Goal: Task Accomplishment & Management: Complete application form

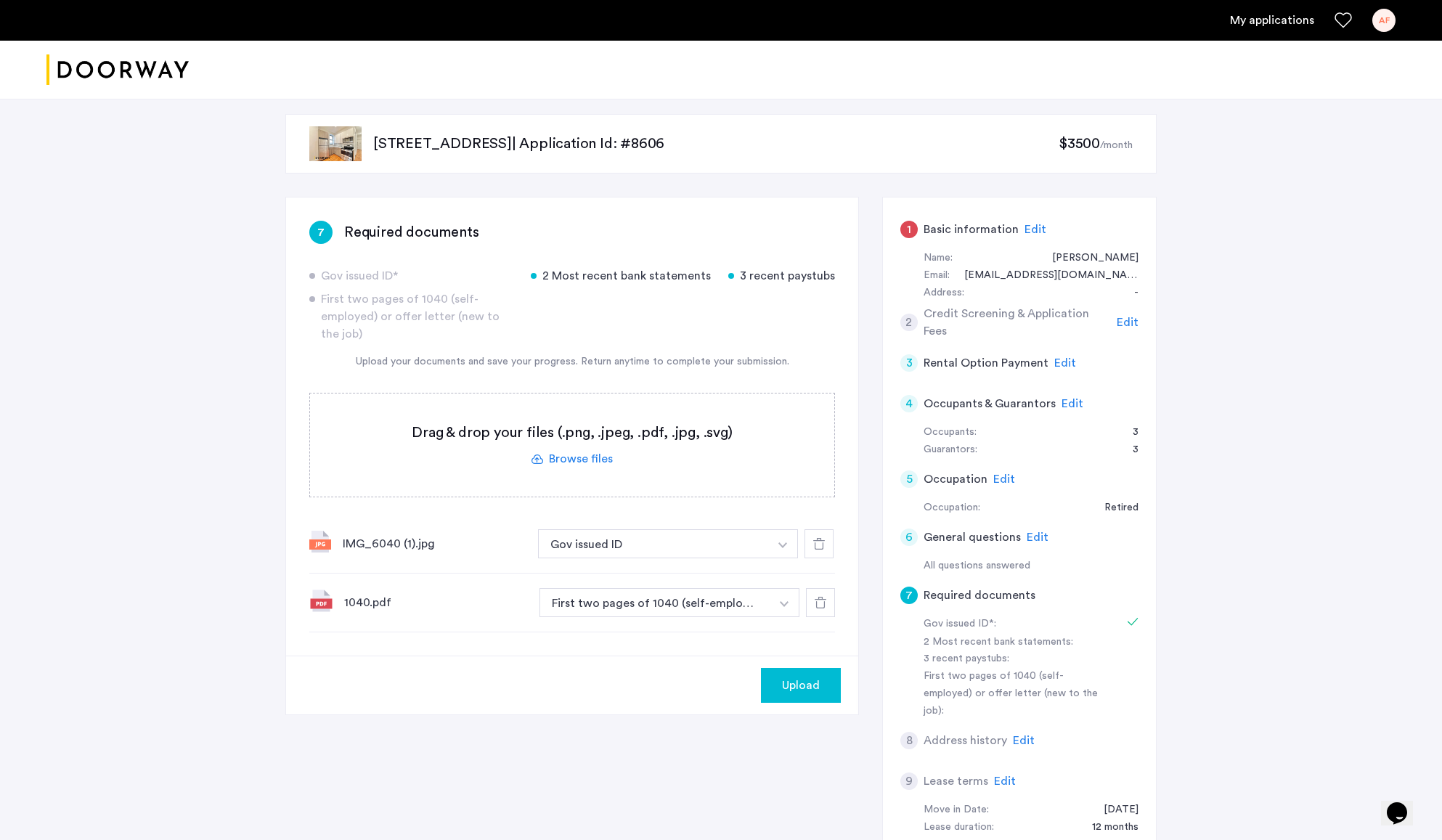
click at [634, 453] on label at bounding box center [572, 445] width 524 height 103
click at [0, 0] on input "file" at bounding box center [0, 0] width 0 height 0
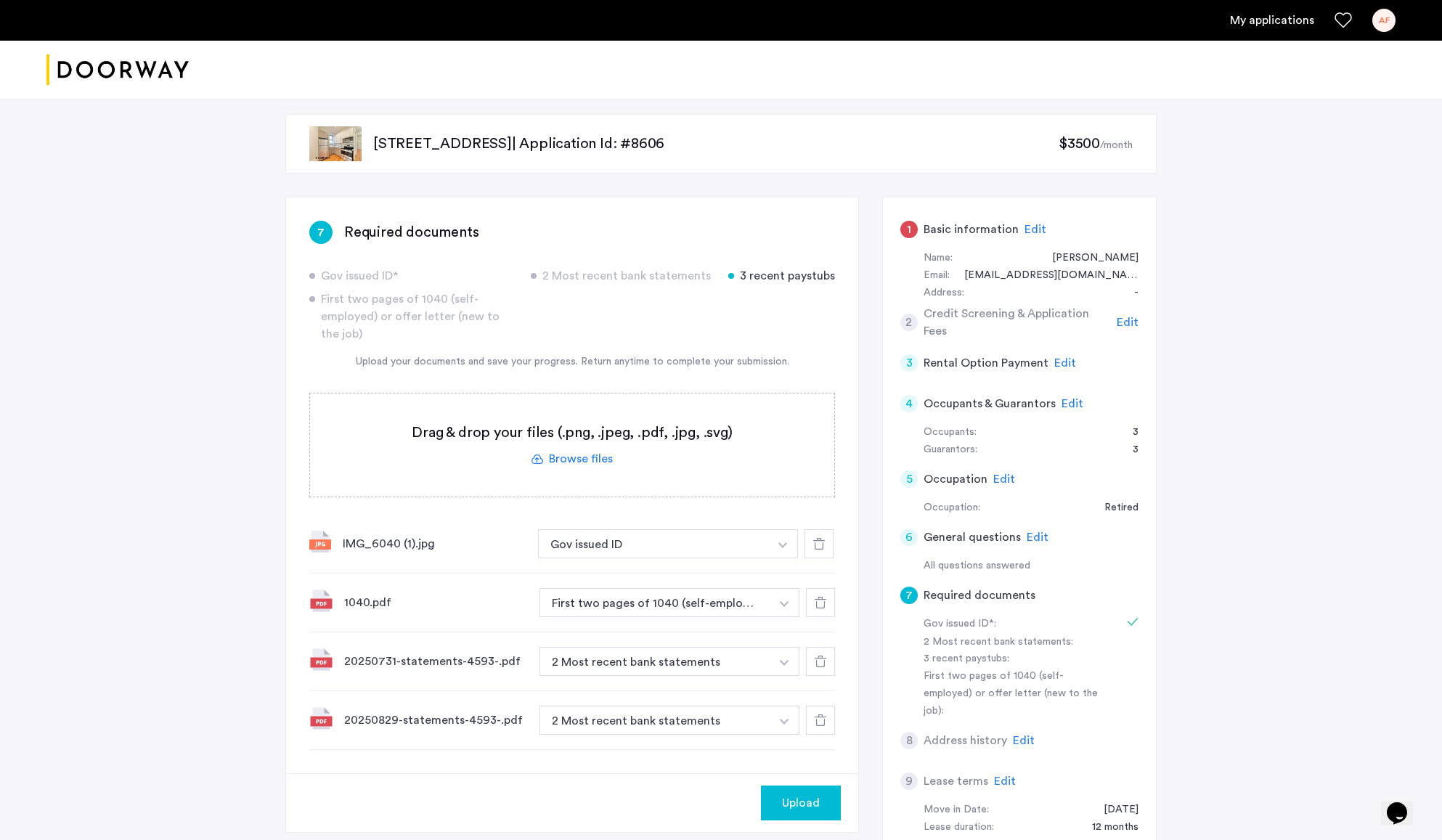
click at [794, 804] on span "Upload" at bounding box center [801, 803] width 38 height 17
click at [826, 797] on button "Next" at bounding box center [815, 803] width 51 height 35
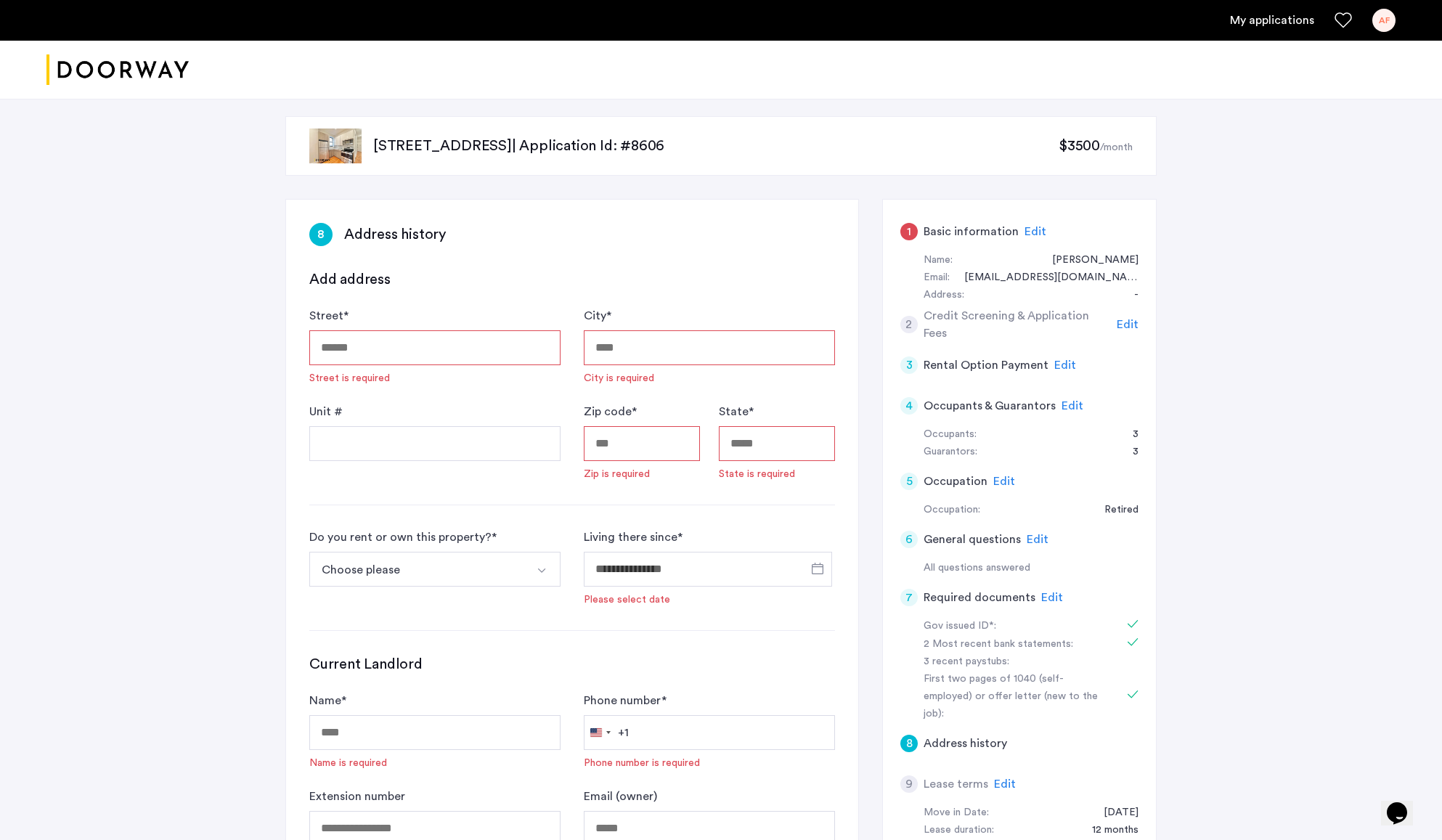
click at [362, 361] on input "Street *" at bounding box center [435, 348] width 252 height 35
type input "**********"
type input "*********"
type input "*****"
type input "**"
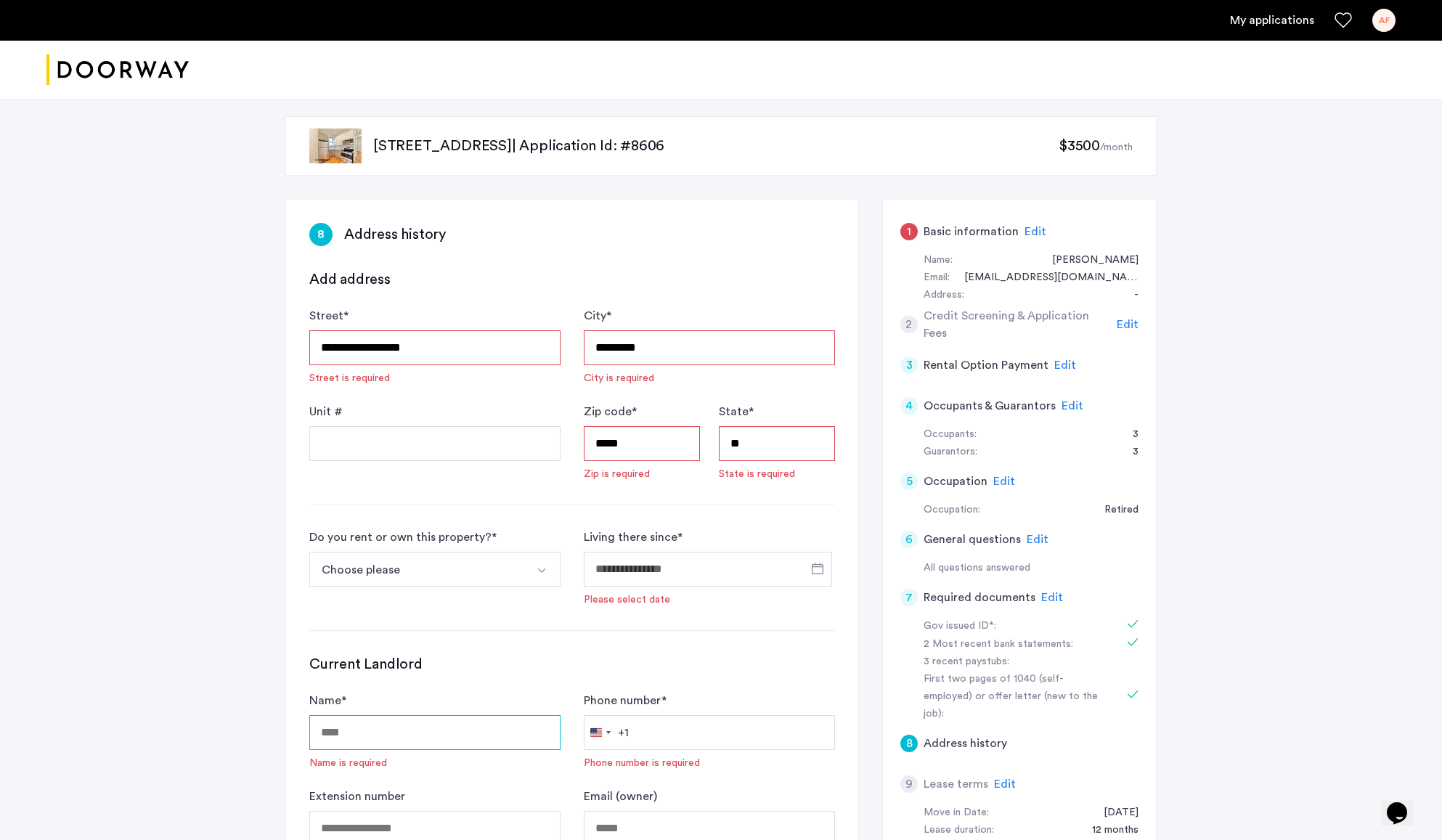
type input "********"
type input "**********"
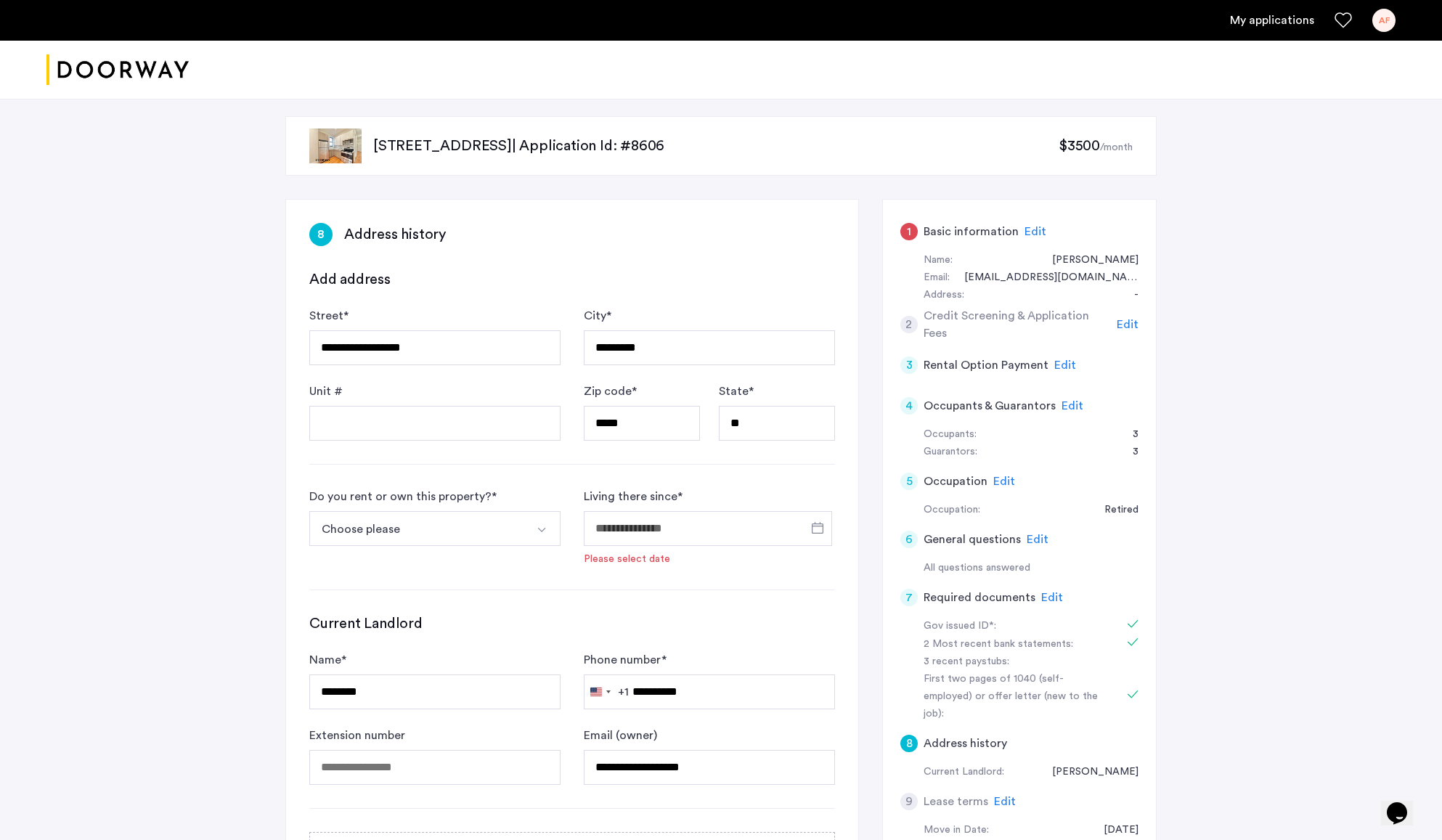
click at [539, 533] on img "Select option" at bounding box center [542, 530] width 12 height 12
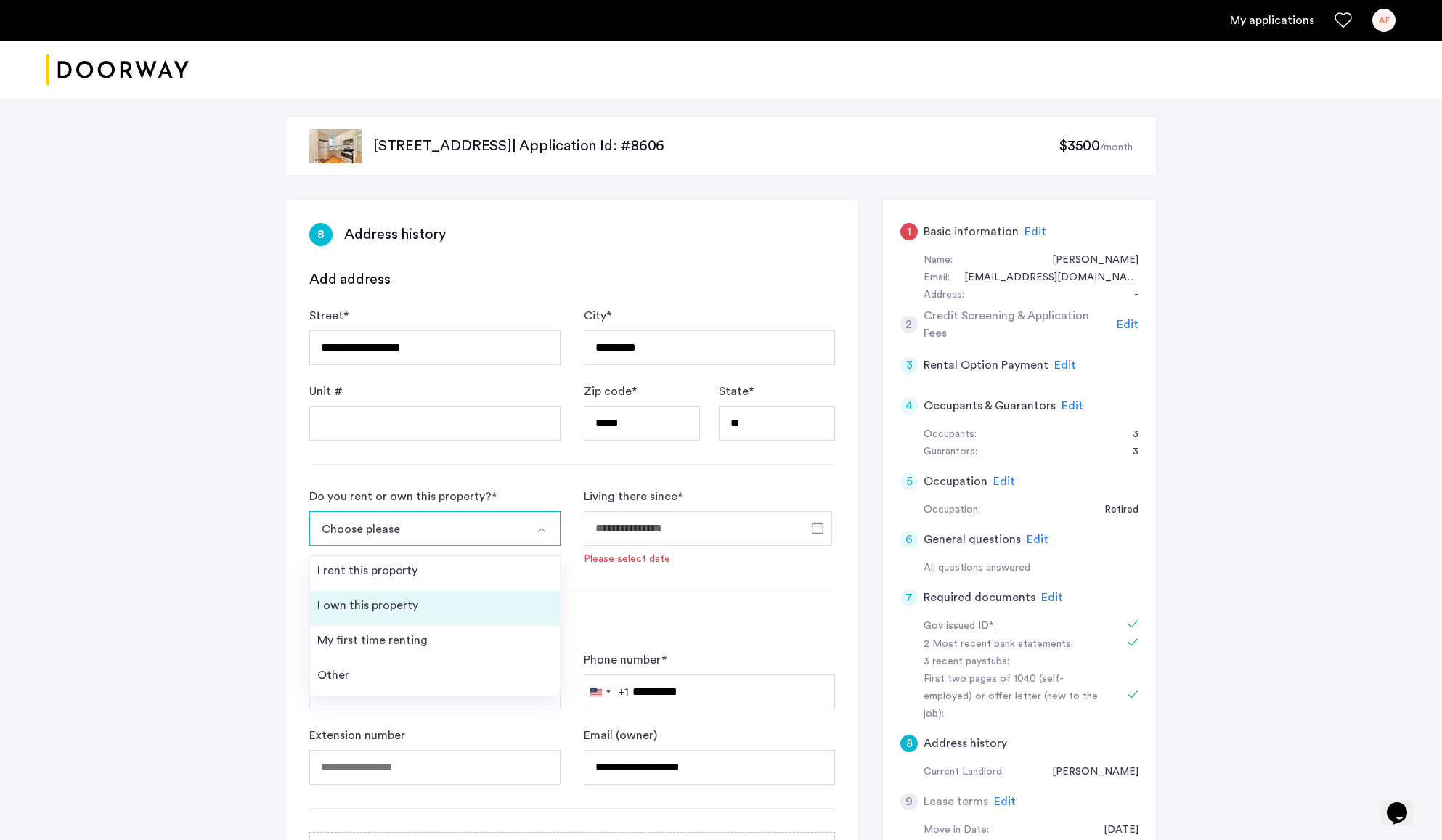
click at [387, 609] on div "I own this property" at bounding box center [368, 606] width 101 height 17
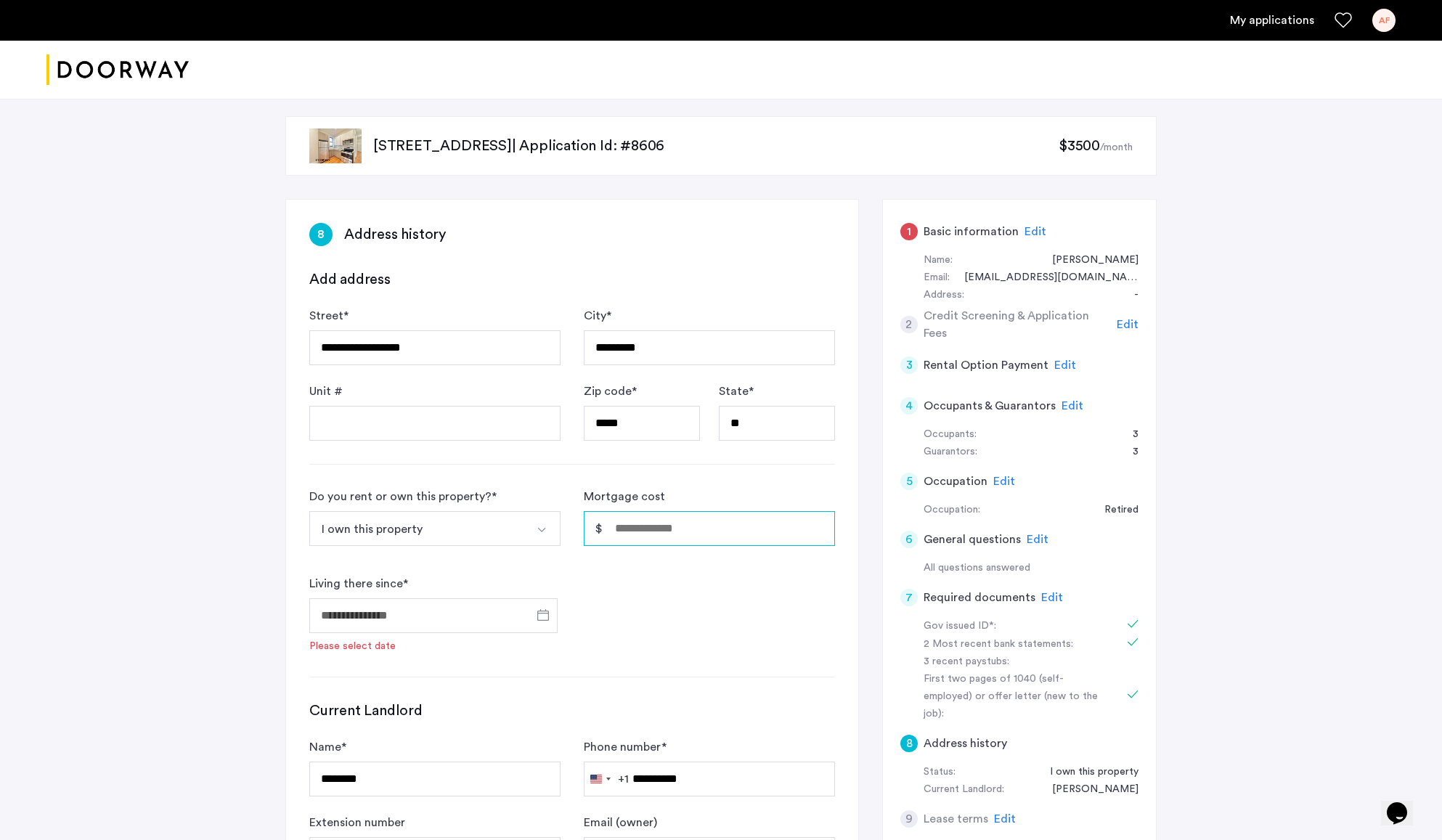
drag, startPoint x: 625, startPoint y: 530, endPoint x: 644, endPoint y: 524, distance: 19.9
click at [625, 530] on input "Mortgage cost" at bounding box center [709, 528] width 252 height 35
type input "*"
click at [440, 618] on input "Living there since *" at bounding box center [433, 616] width 248 height 35
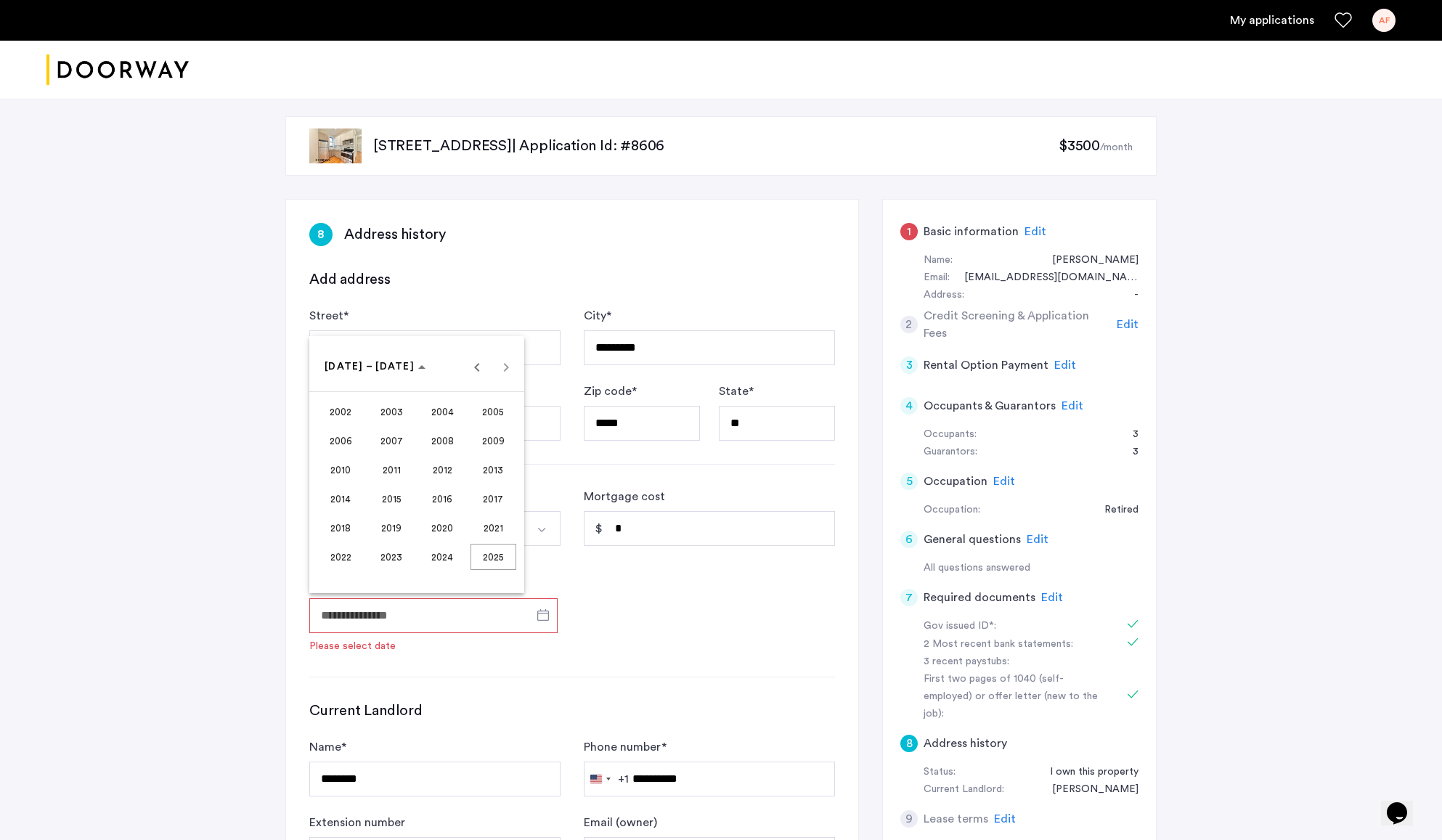
click at [440, 439] on span "2008" at bounding box center [442, 441] width 46 height 26
click at [441, 502] on span "NOV" at bounding box center [442, 499] width 46 height 26
click at [329, 575] on span "30" at bounding box center [330, 572] width 26 height 26
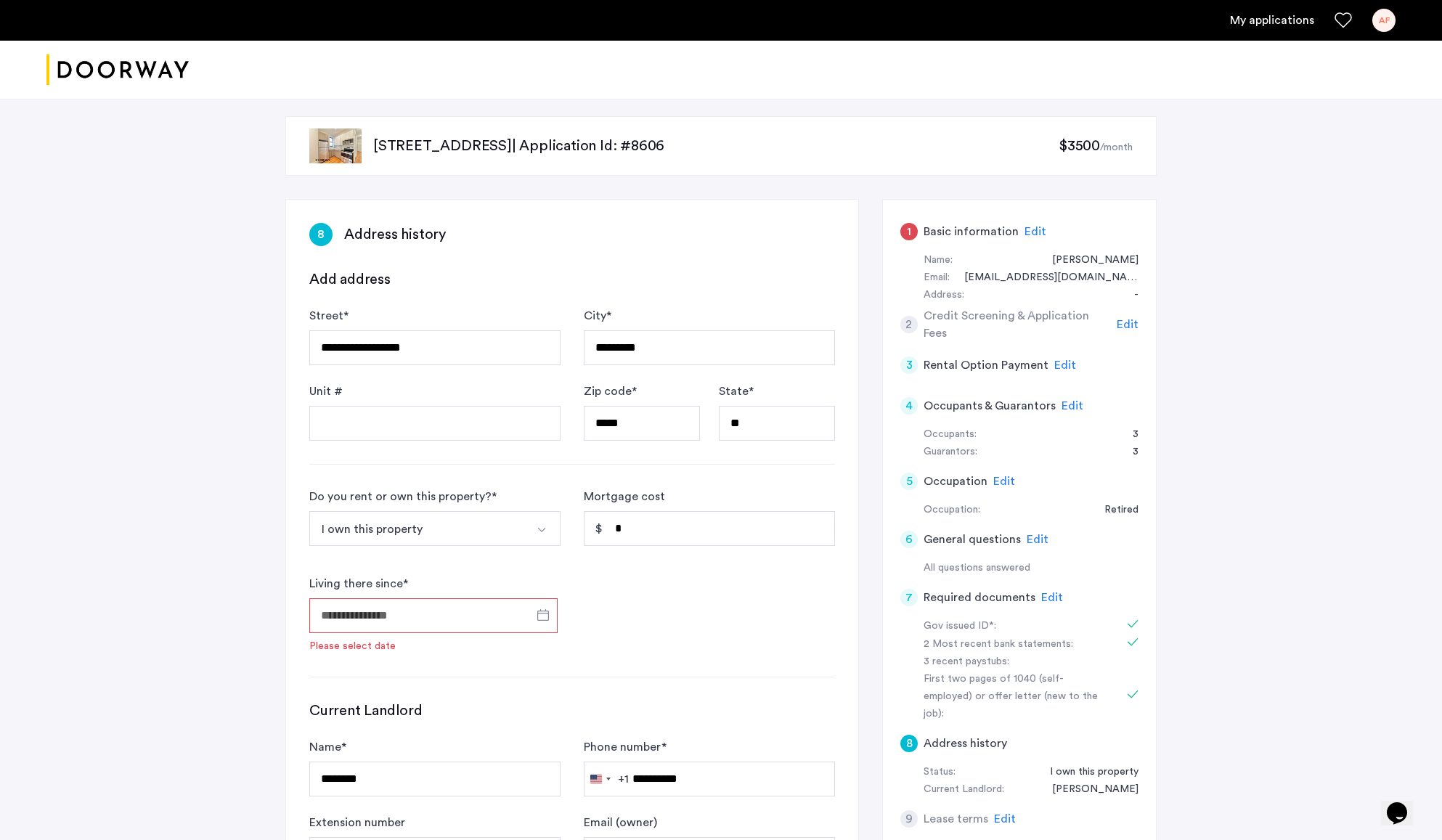
type input "**********"
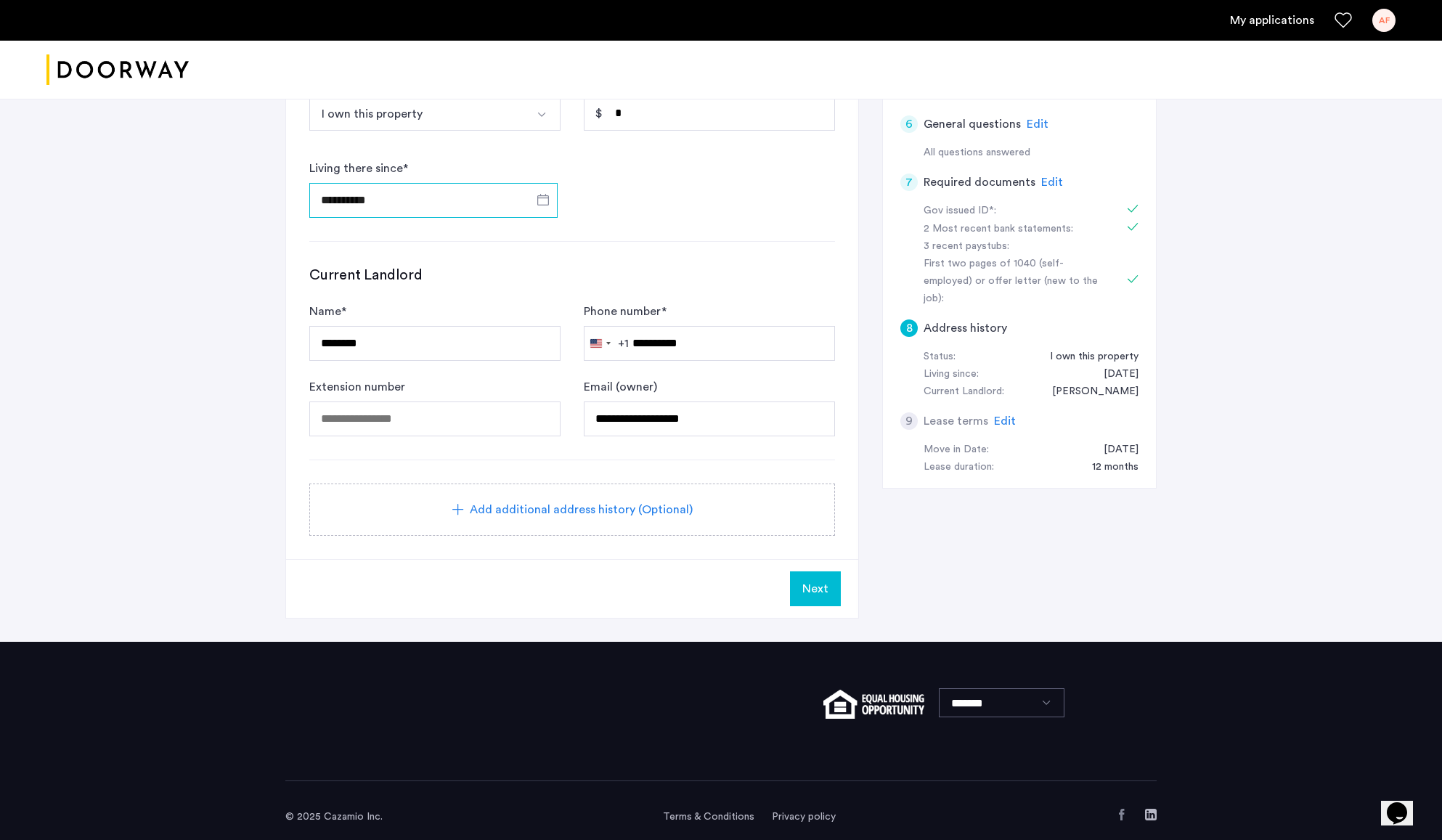
scroll to position [429, 0]
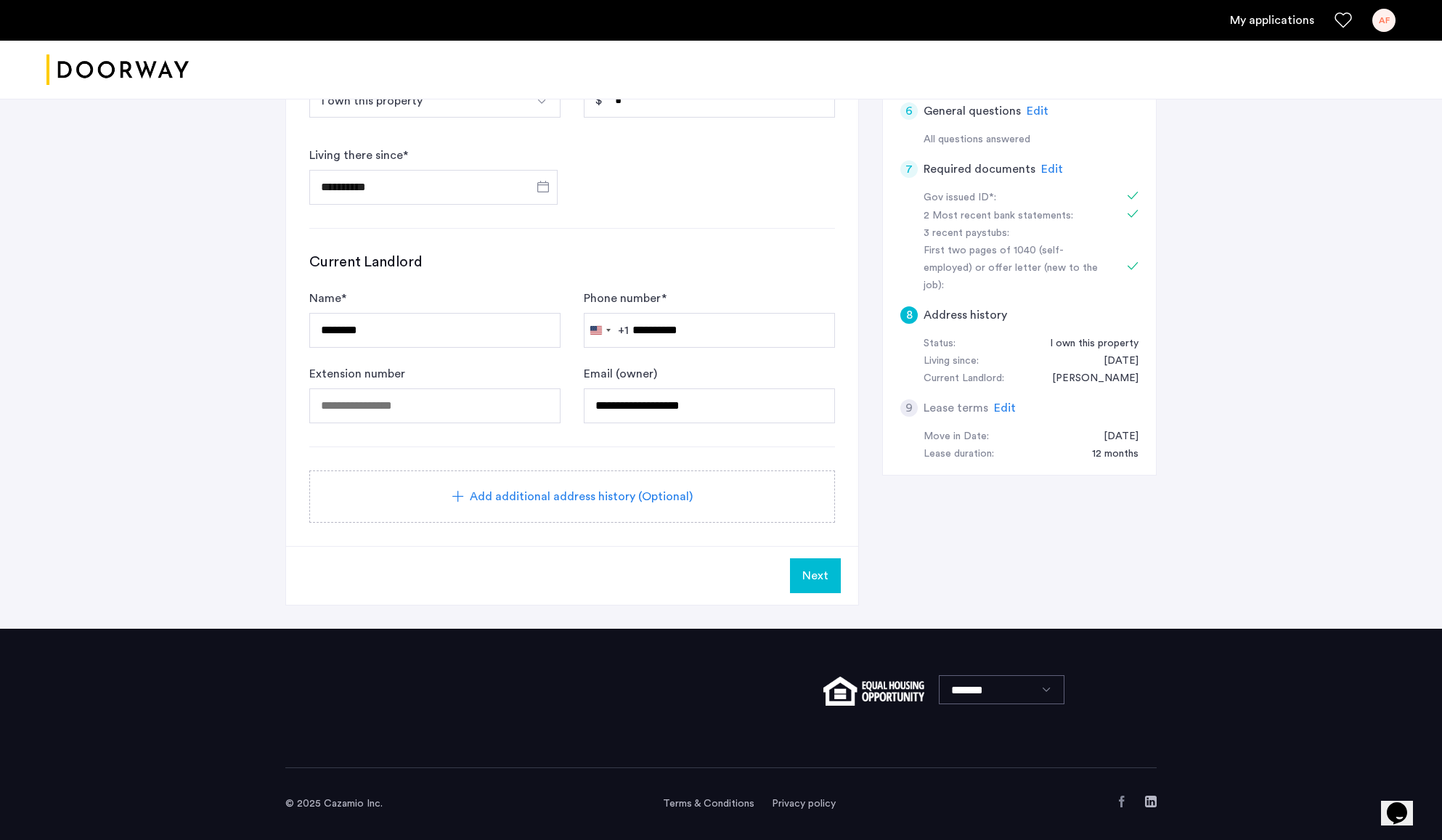
click at [819, 579] on span "Next" at bounding box center [815, 575] width 26 height 17
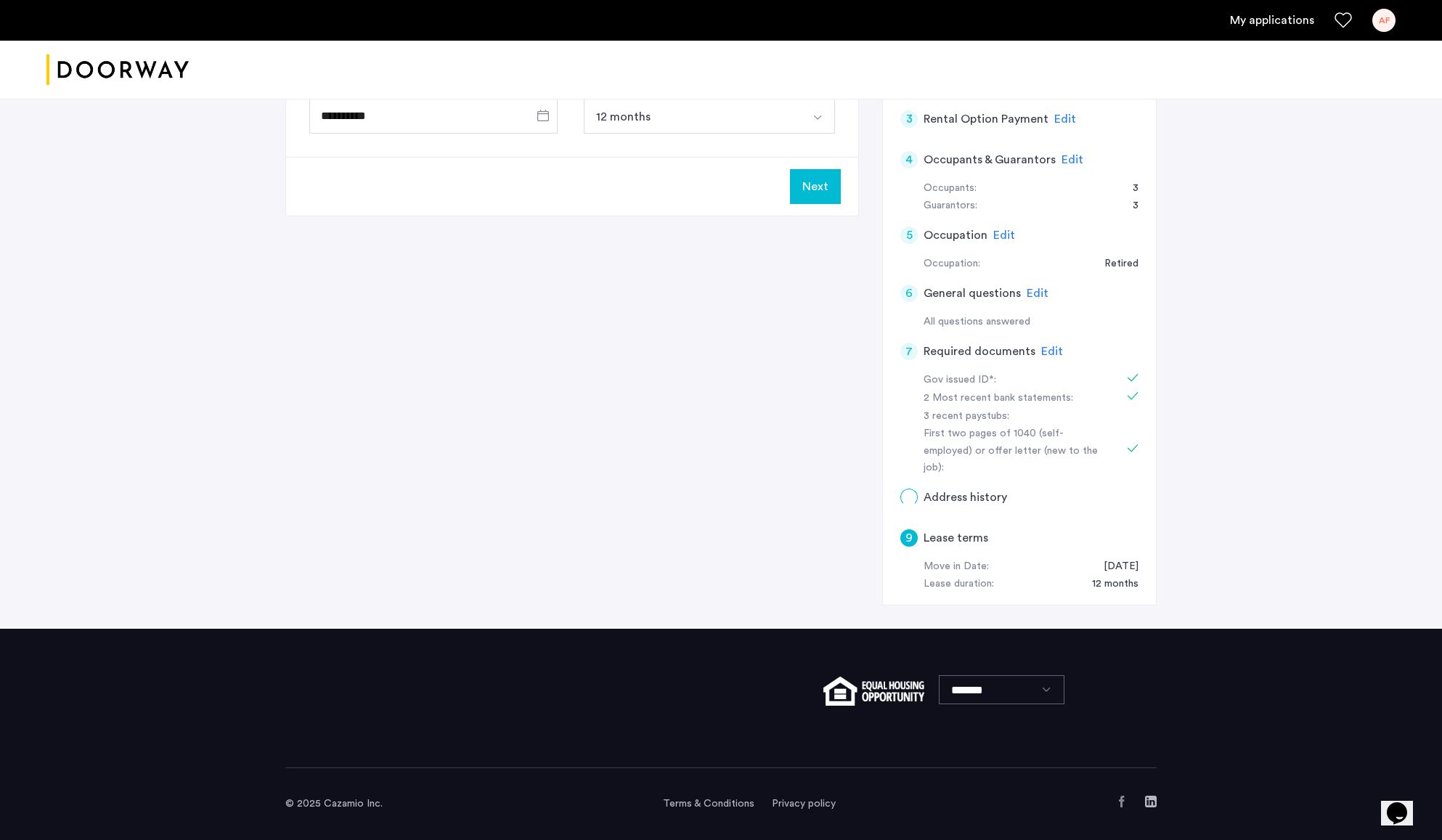
scroll to position [0, 0]
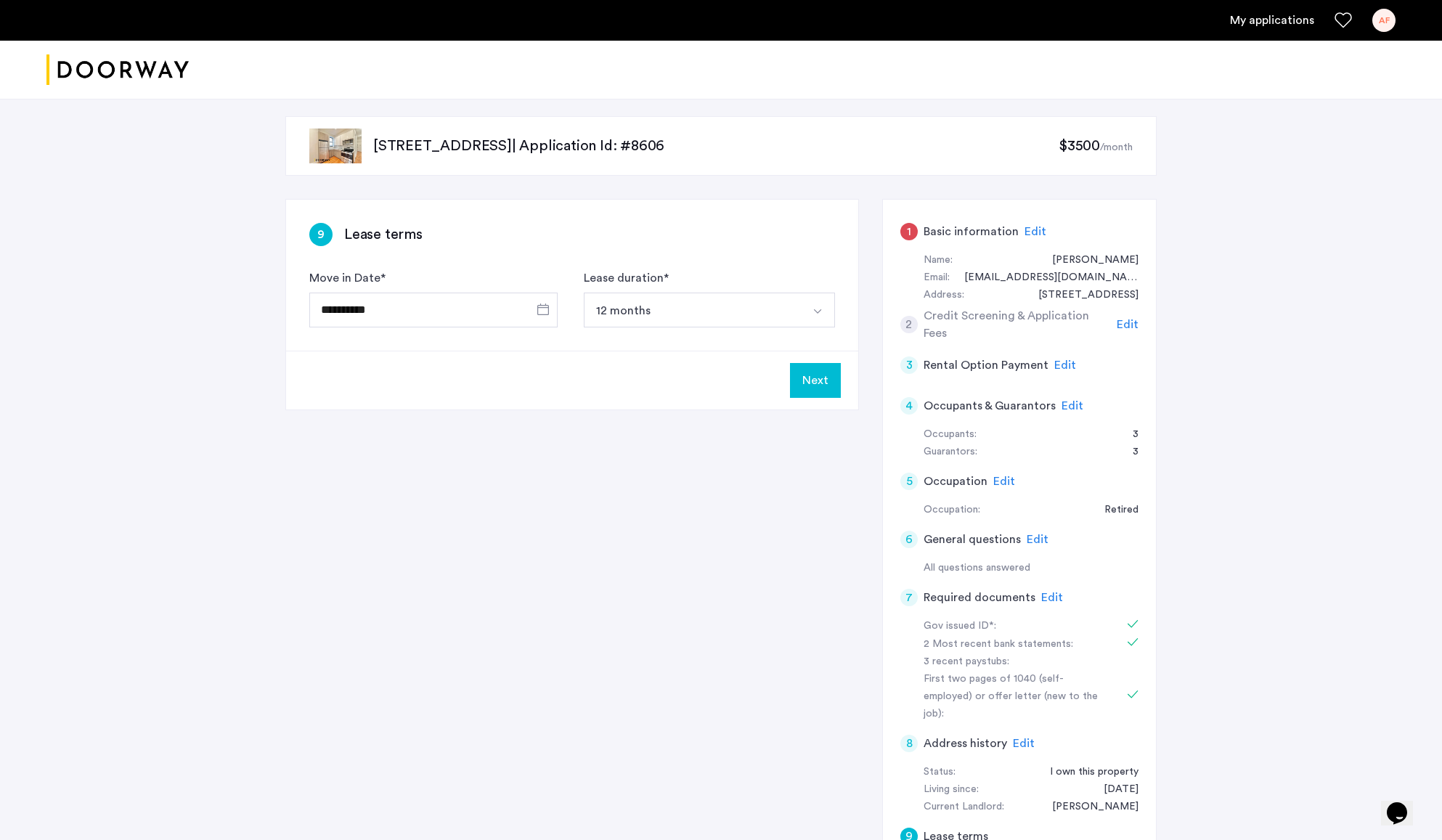
click at [820, 383] on button "Next" at bounding box center [815, 380] width 51 height 35
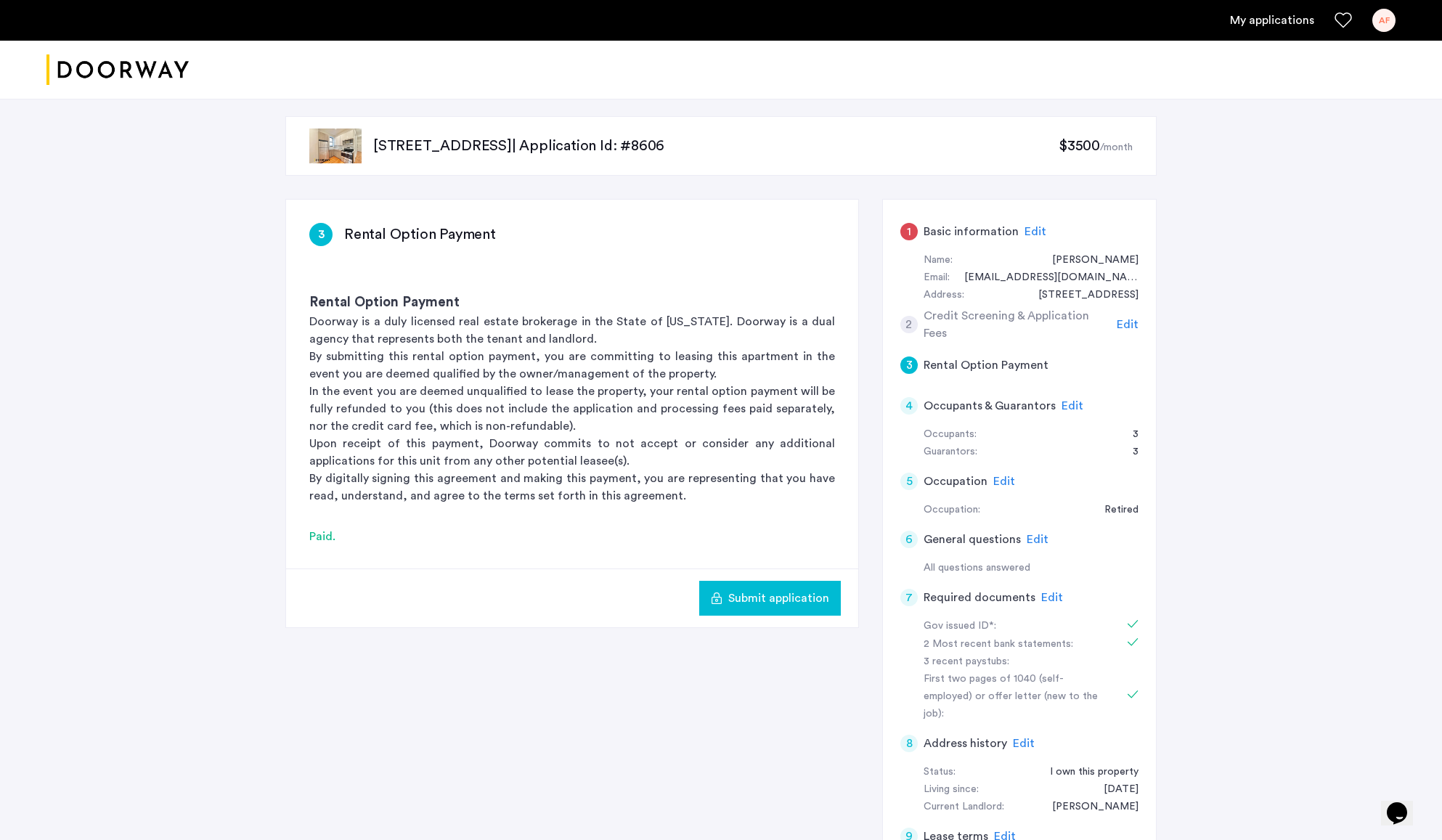
click at [778, 601] on span "Submit application" at bounding box center [779, 599] width 101 height 17
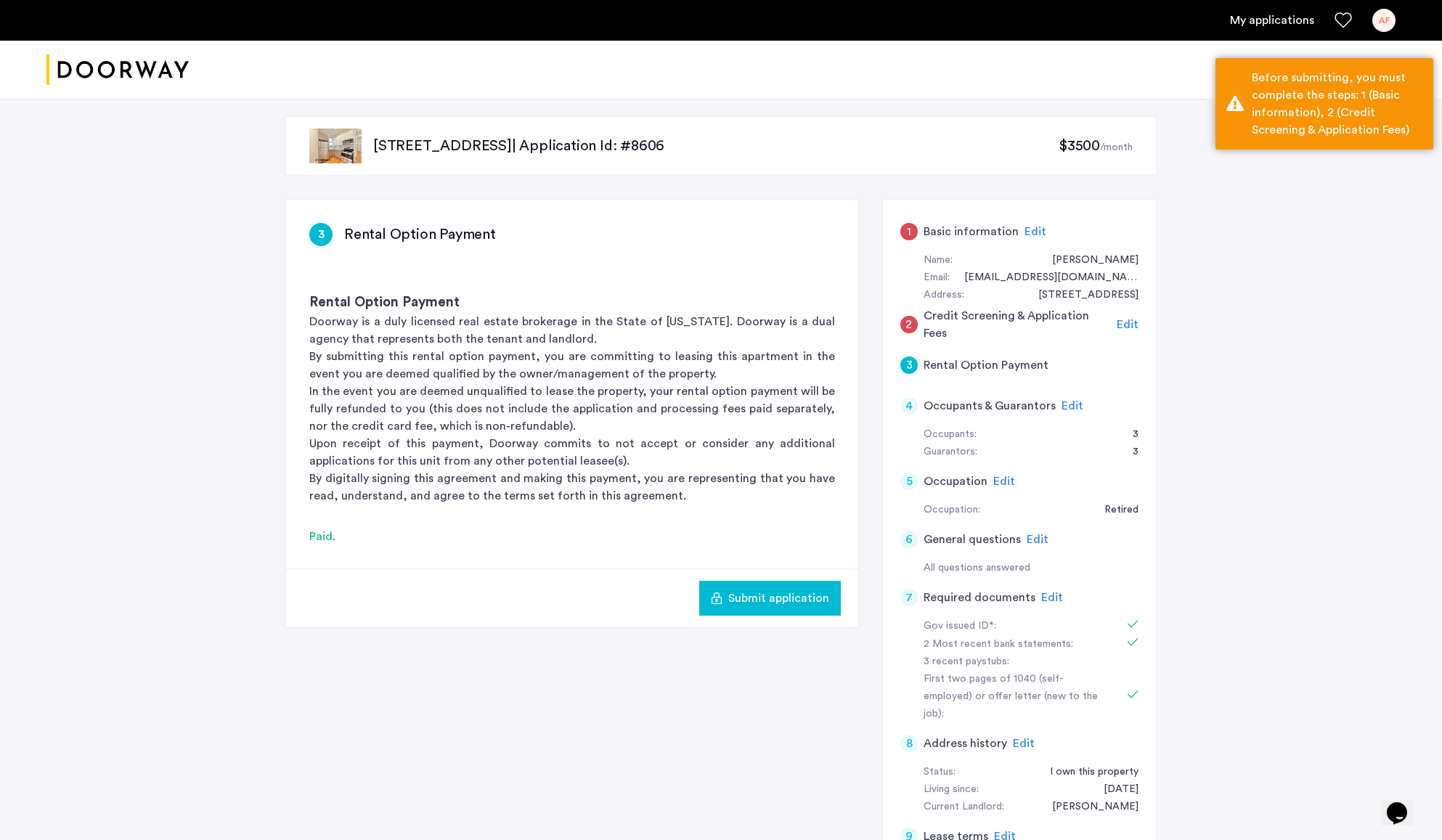
scroll to position [3, 0]
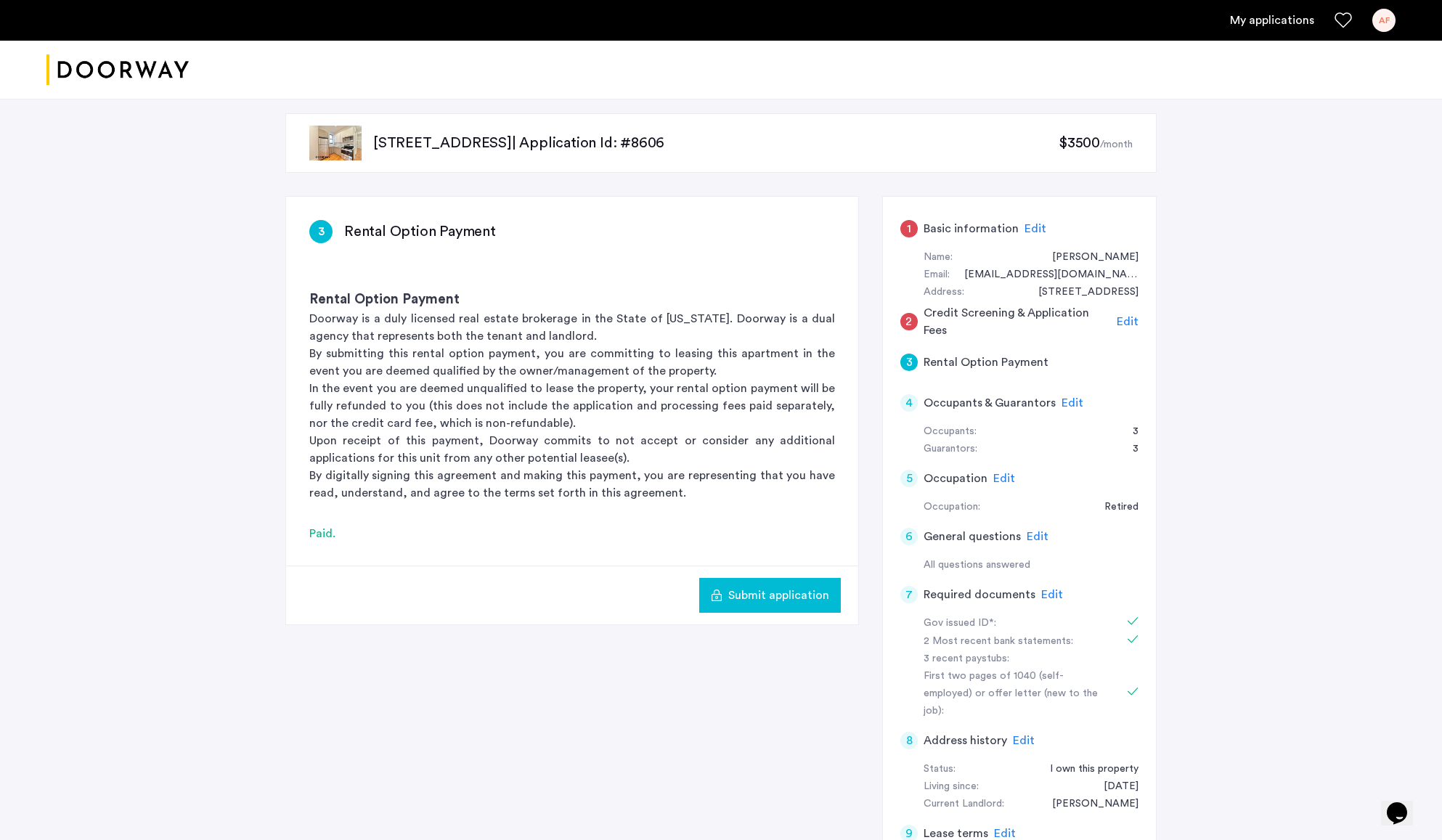
click at [1031, 227] on span "Edit" at bounding box center [1035, 229] width 21 height 12
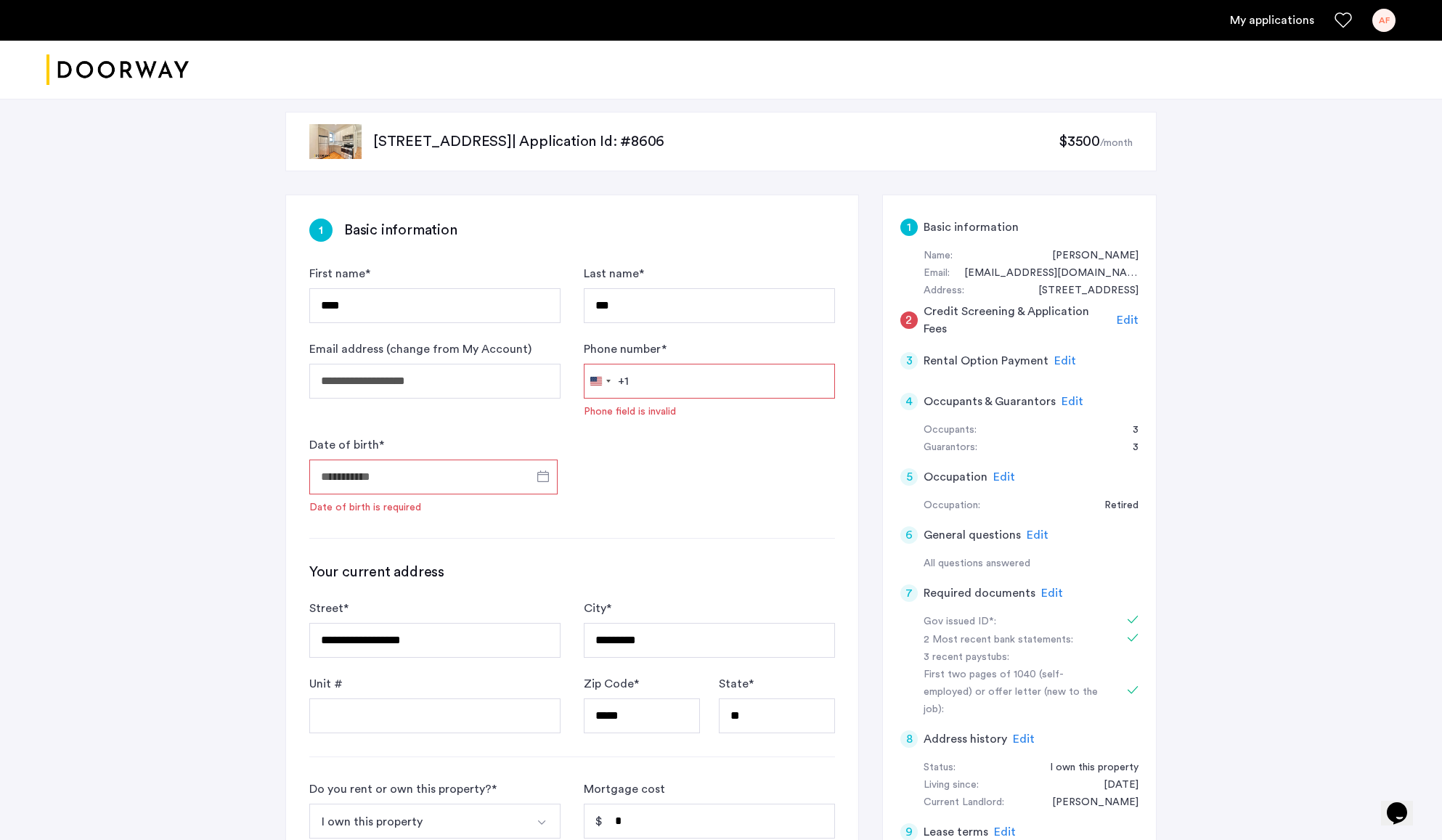
scroll to position [0, 0]
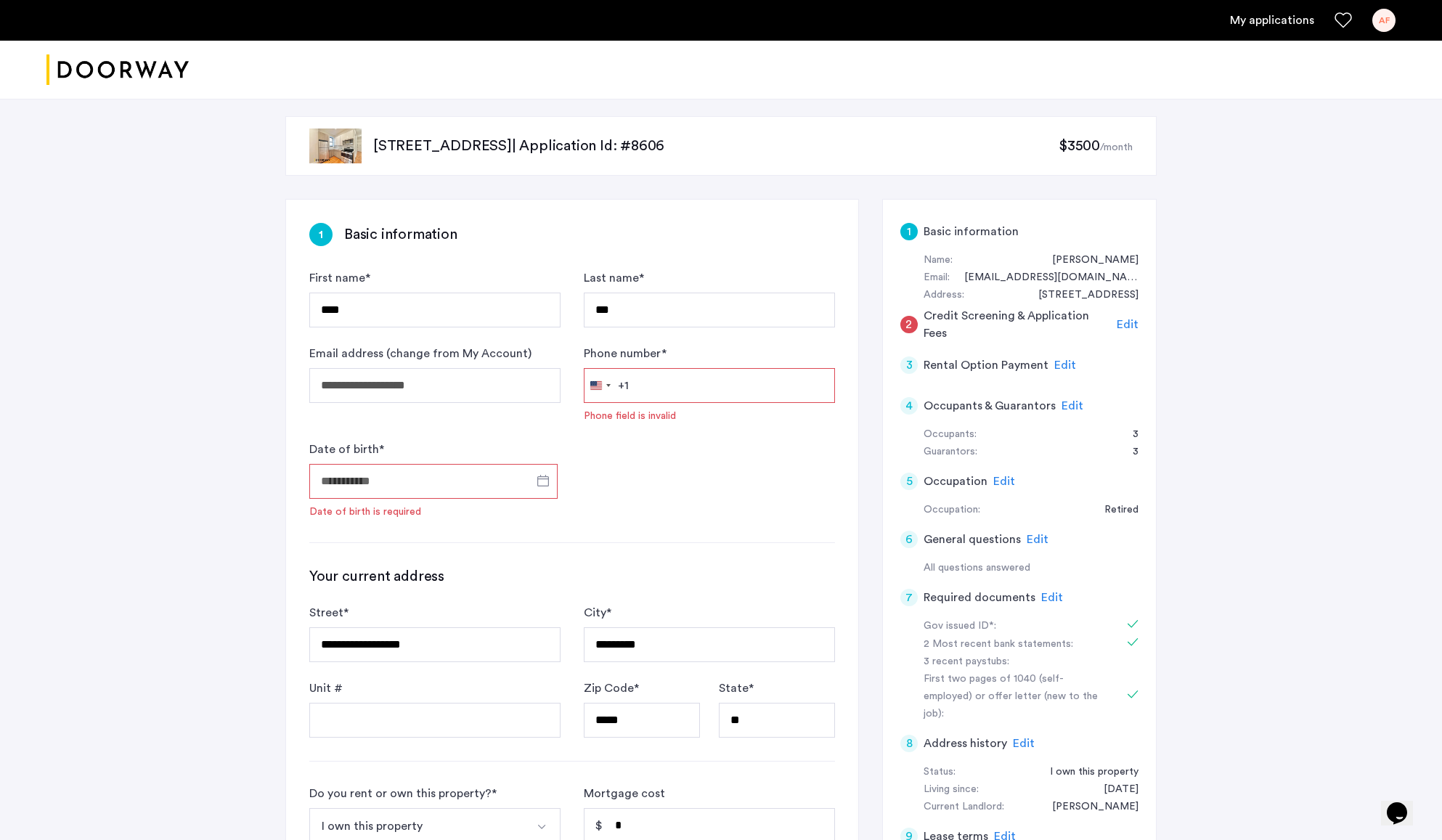
click at [654, 393] on input "Phone number *" at bounding box center [709, 386] width 252 height 35
click at [654, 393] on input "Phone number *" at bounding box center [709, 382] width 252 height 35
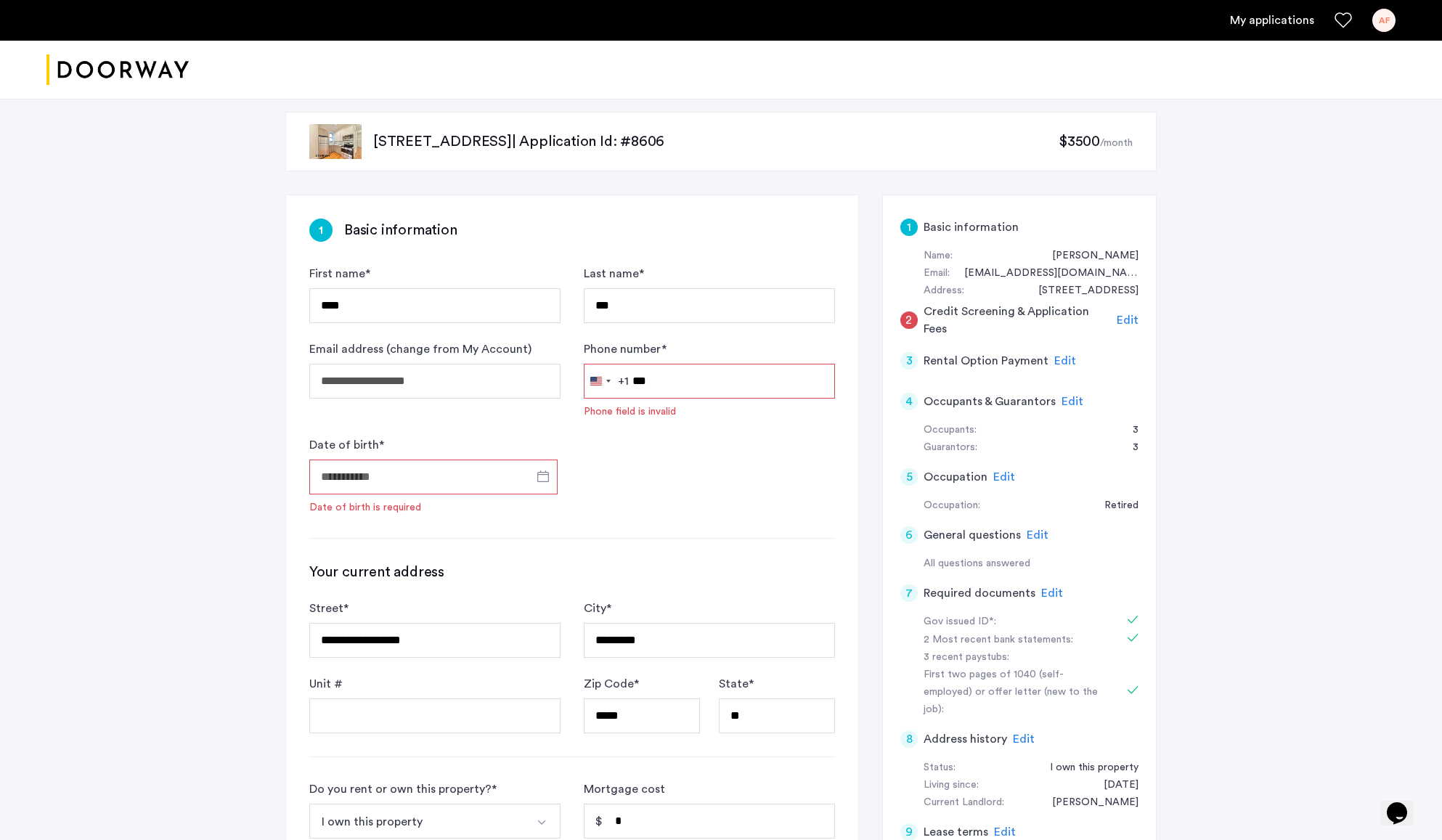
type input "**********"
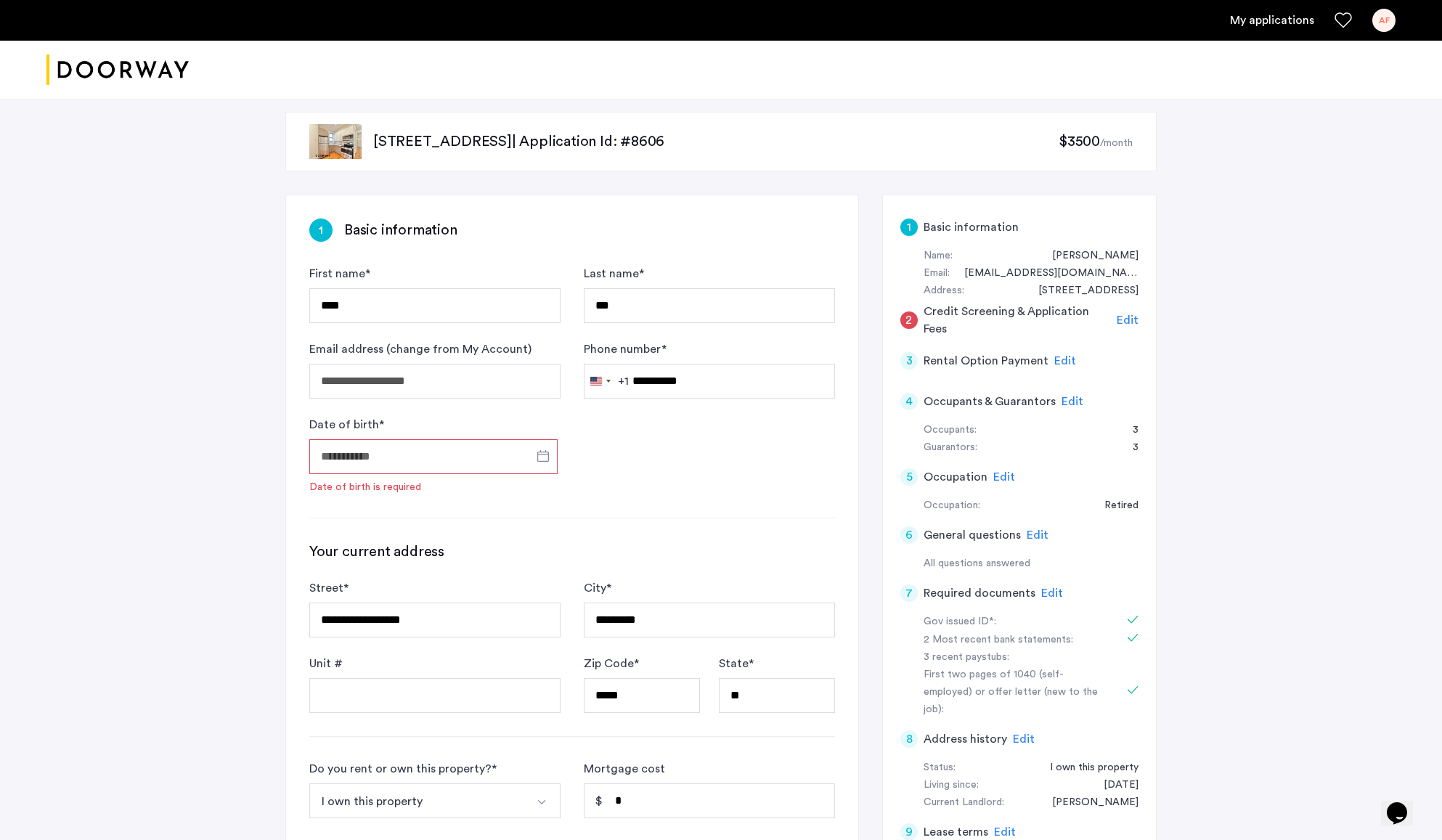
click at [399, 461] on input "Date of birth *" at bounding box center [433, 457] width 248 height 35
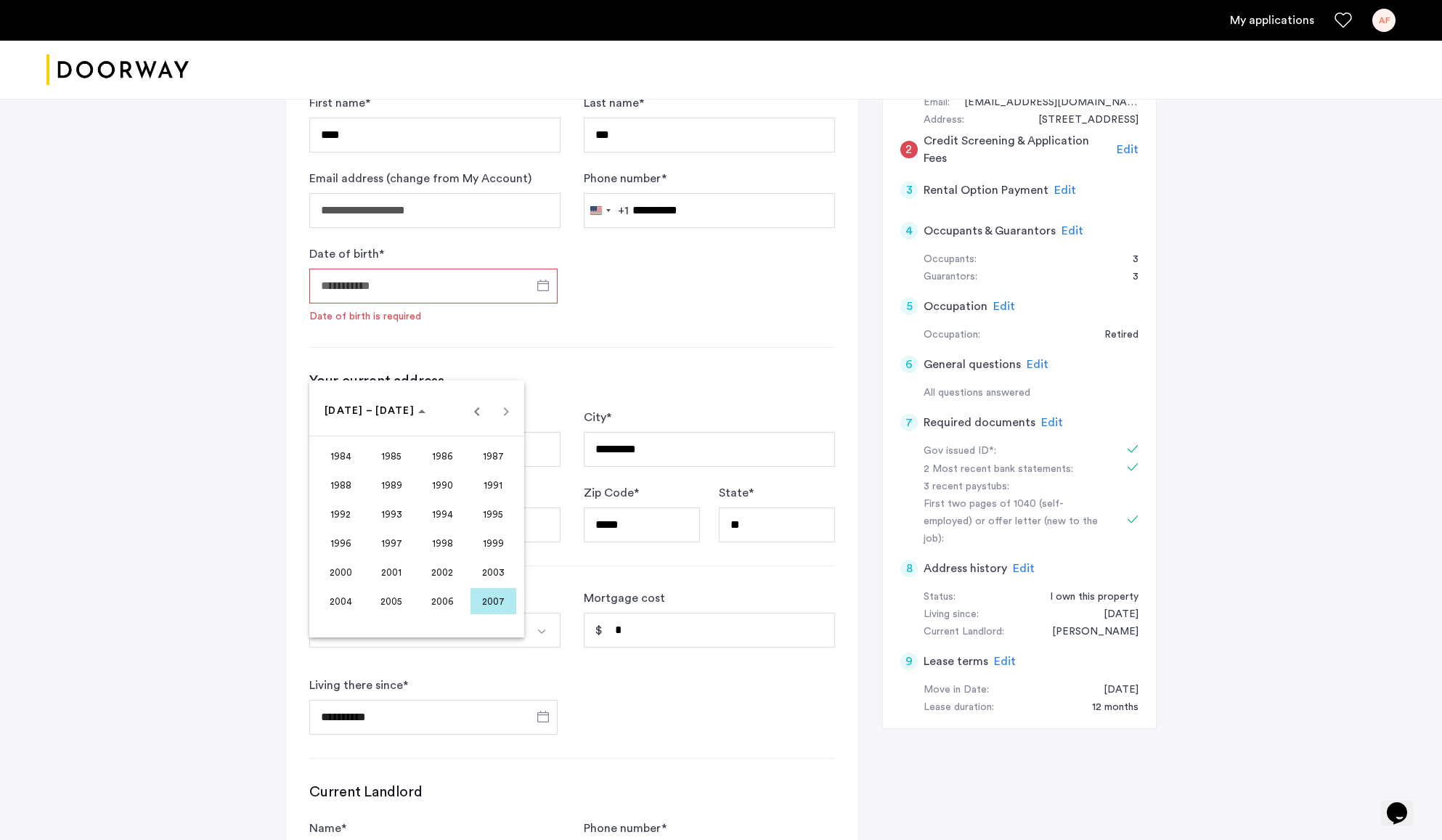
scroll to position [0, 0]
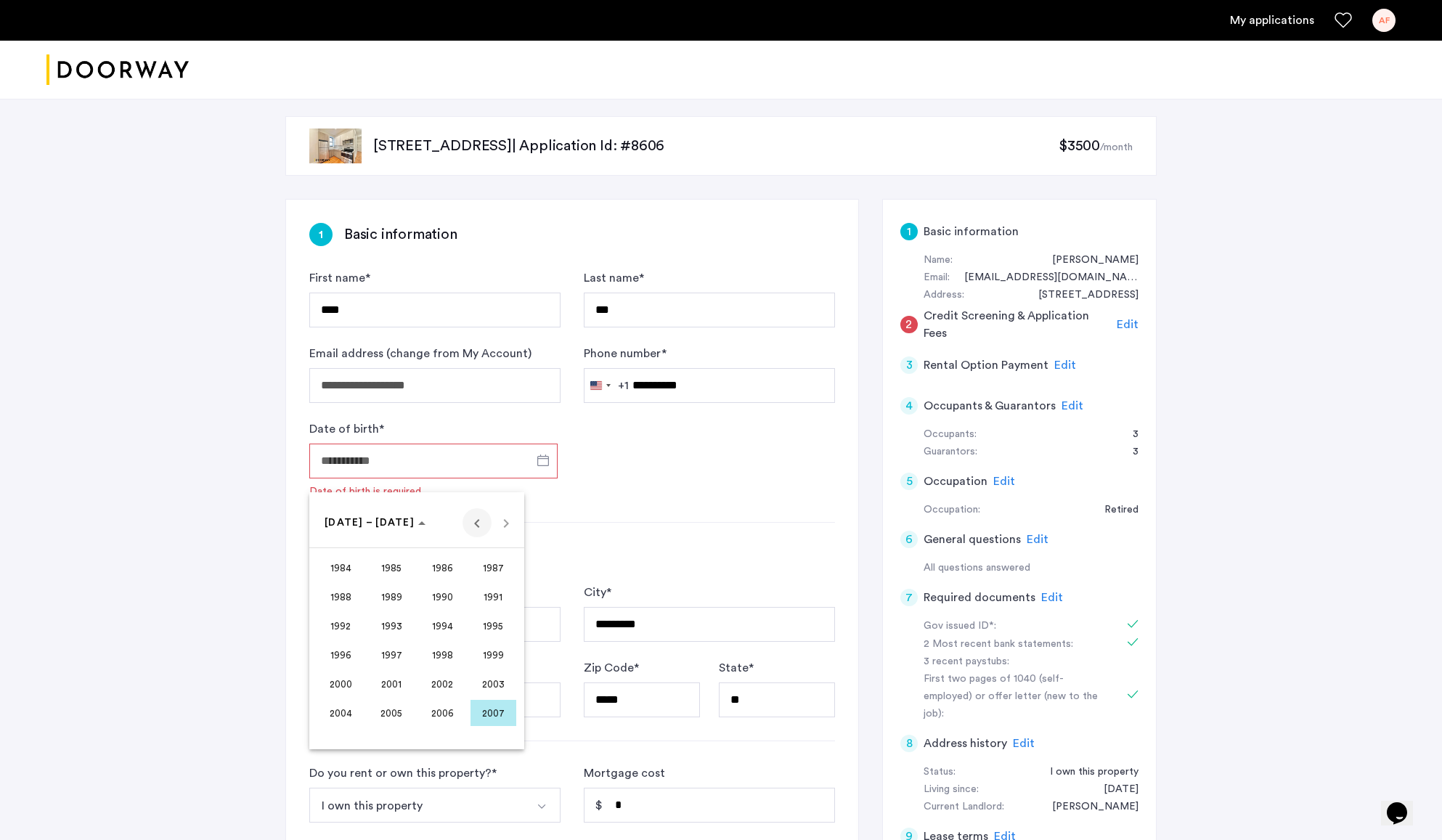
click at [478, 523] on span "Previous 24 years" at bounding box center [478, 523] width 29 height 29
click at [386, 571] on span "1961" at bounding box center [392, 568] width 46 height 26
click at [441, 625] on span "[DATE]" at bounding box center [442, 626] width 46 height 26
click at [388, 614] on span "4" at bounding box center [387, 612] width 26 height 26
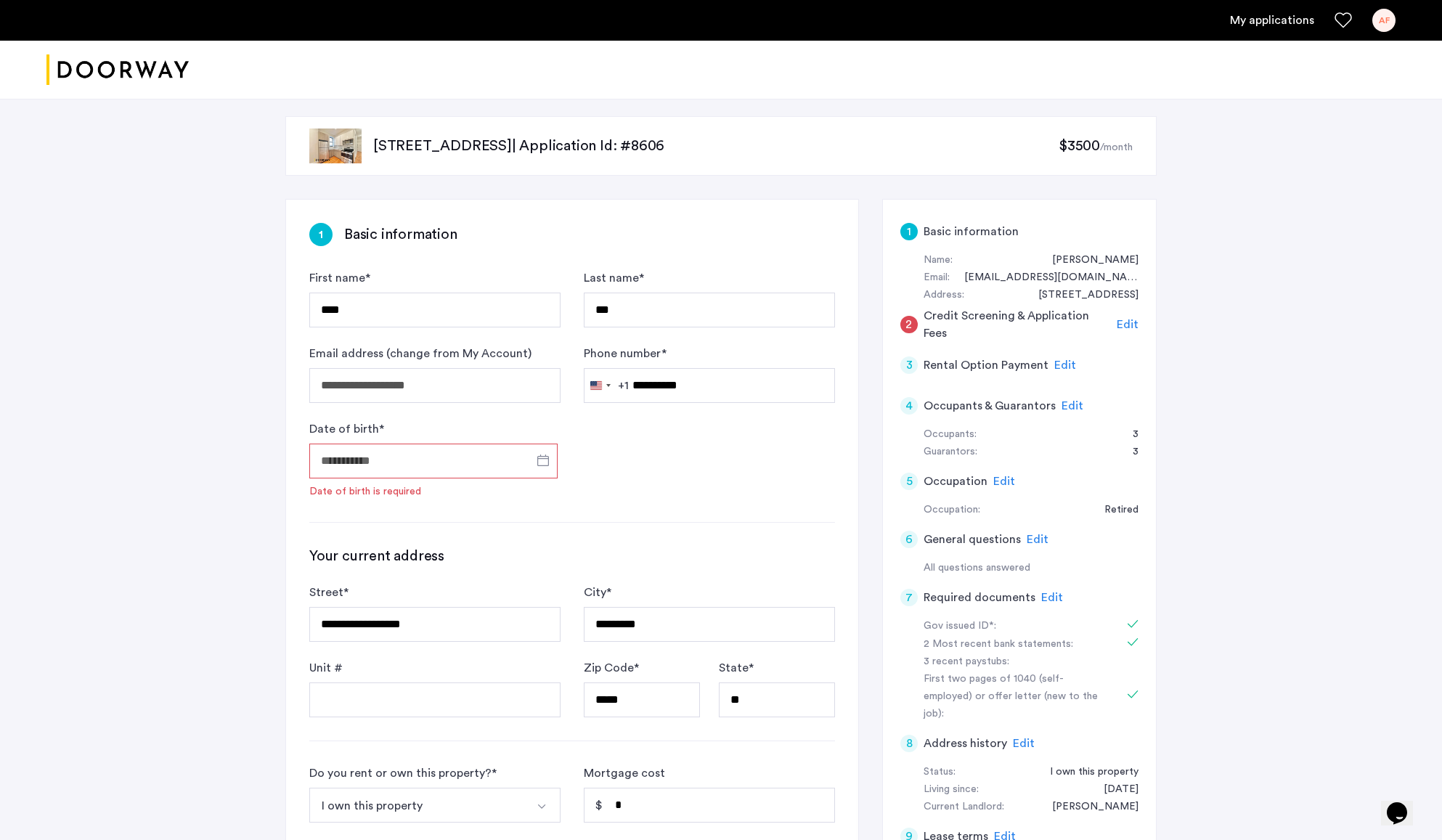
type input "**********"
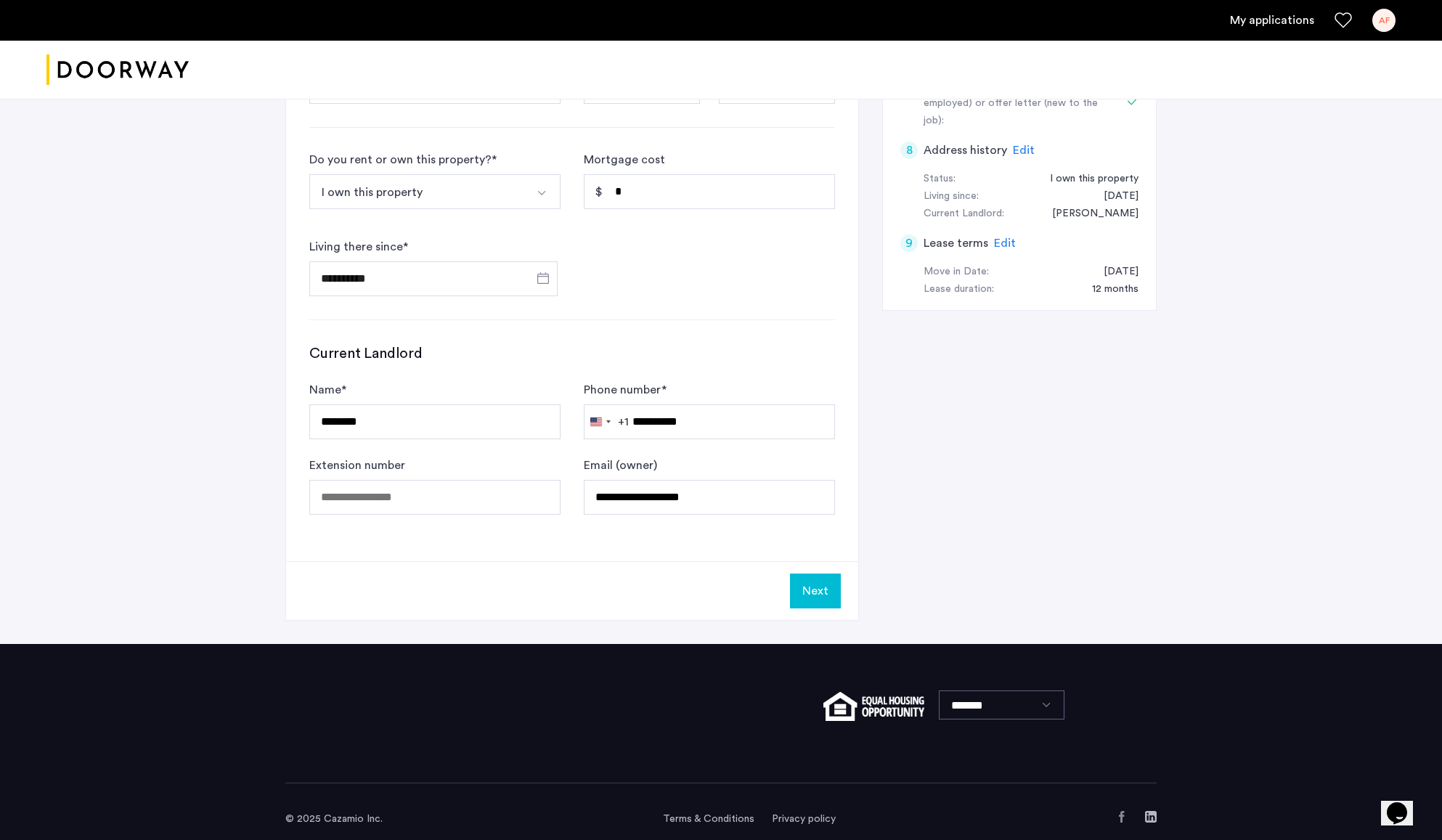
scroll to position [609, 0]
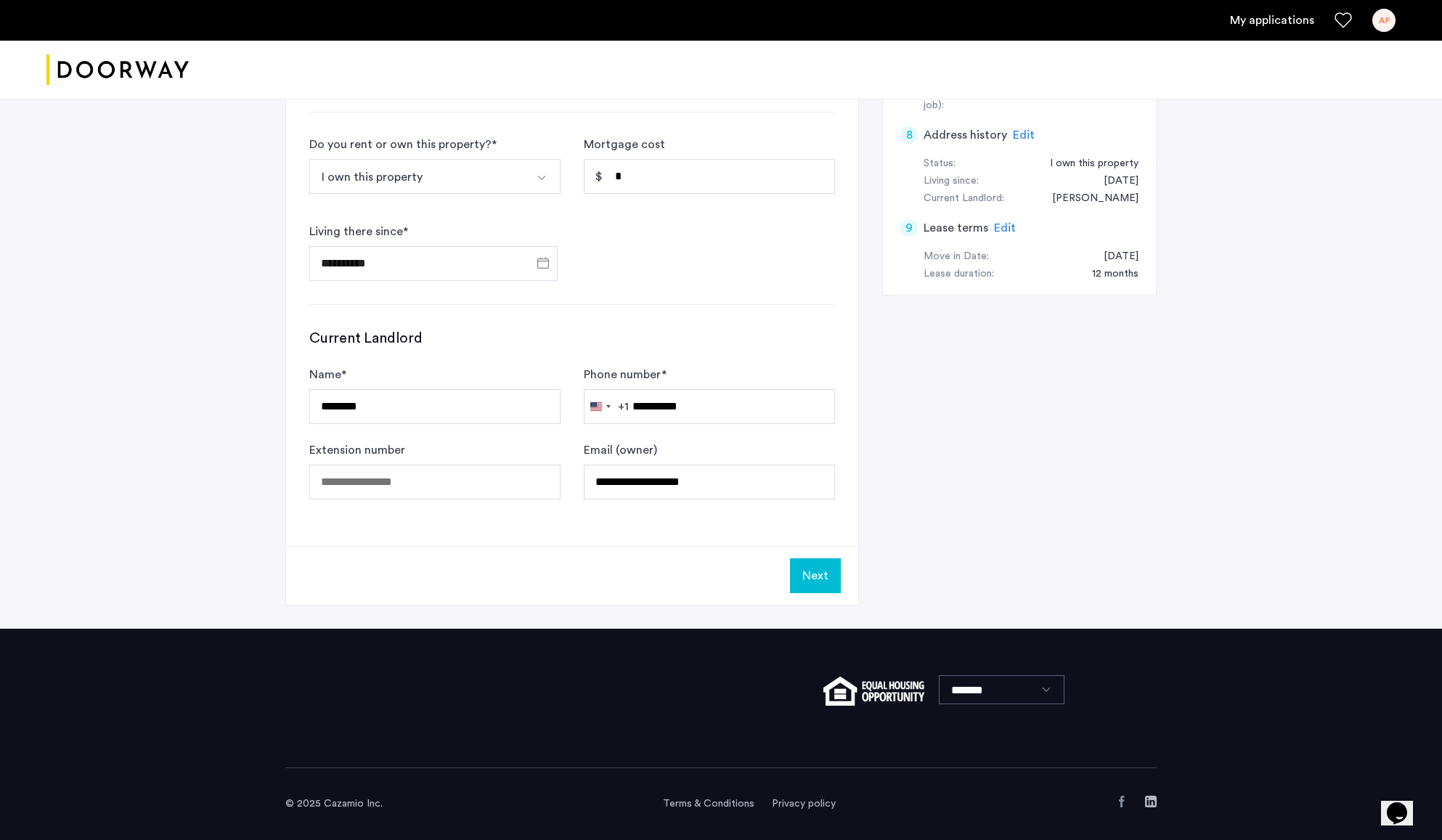
click at [811, 583] on button "Next" at bounding box center [815, 575] width 51 height 35
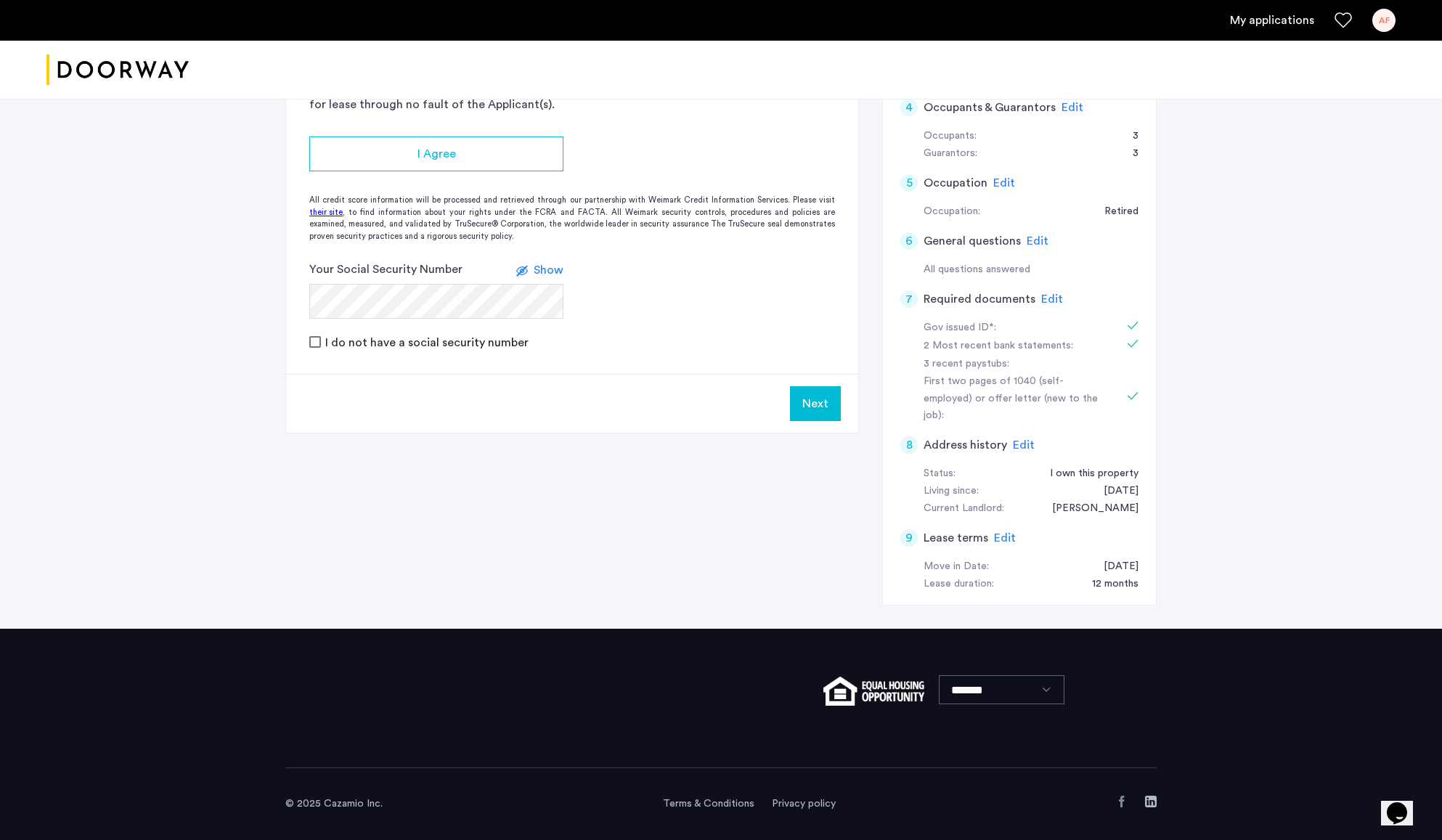
scroll to position [0, 0]
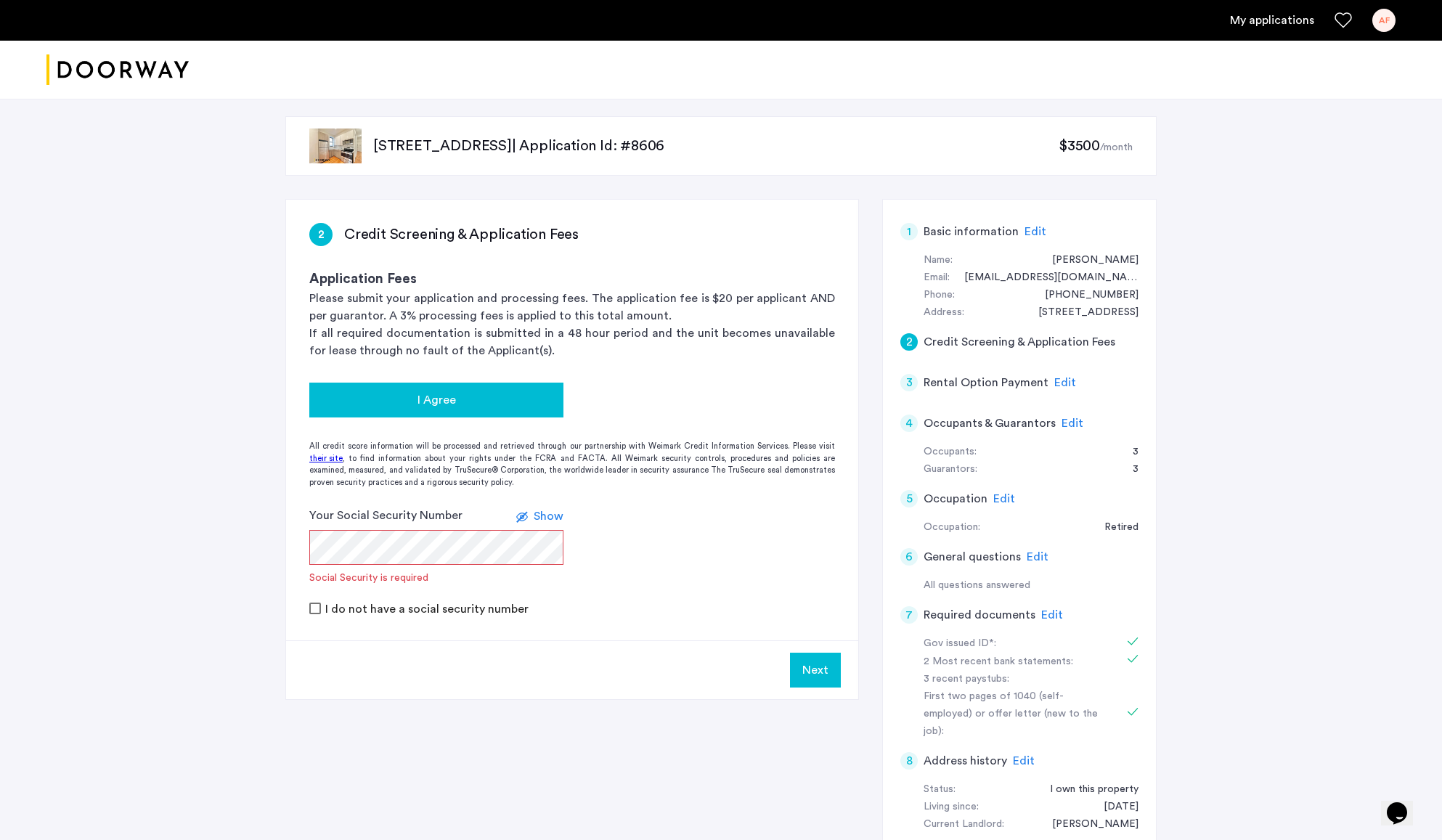
click at [456, 407] on div "I Agree" at bounding box center [436, 400] width 231 height 17
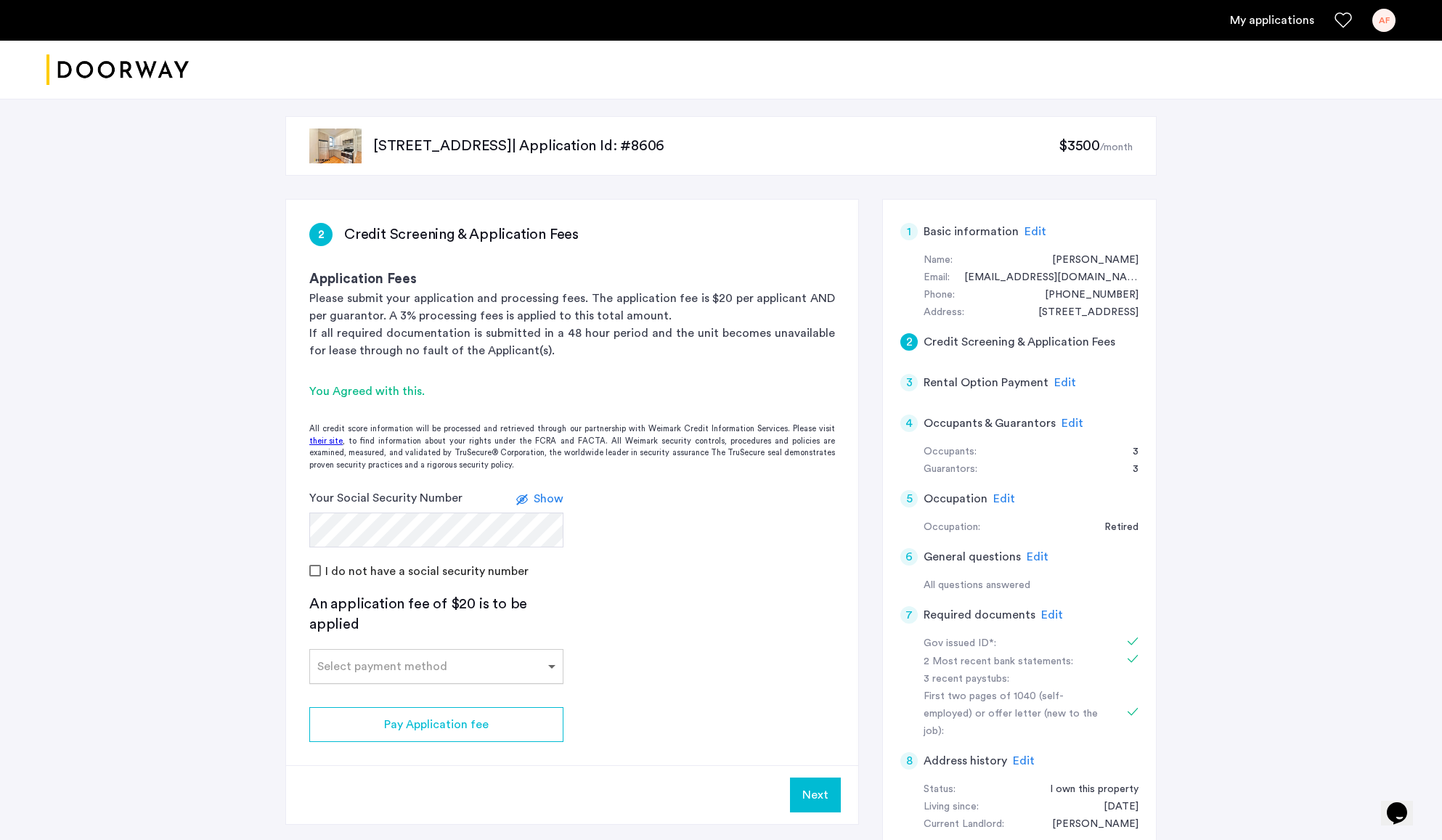
click at [553, 669] on span at bounding box center [553, 667] width 18 height 17
click at [417, 698] on div "Credit Card" at bounding box center [436, 699] width 253 height 29
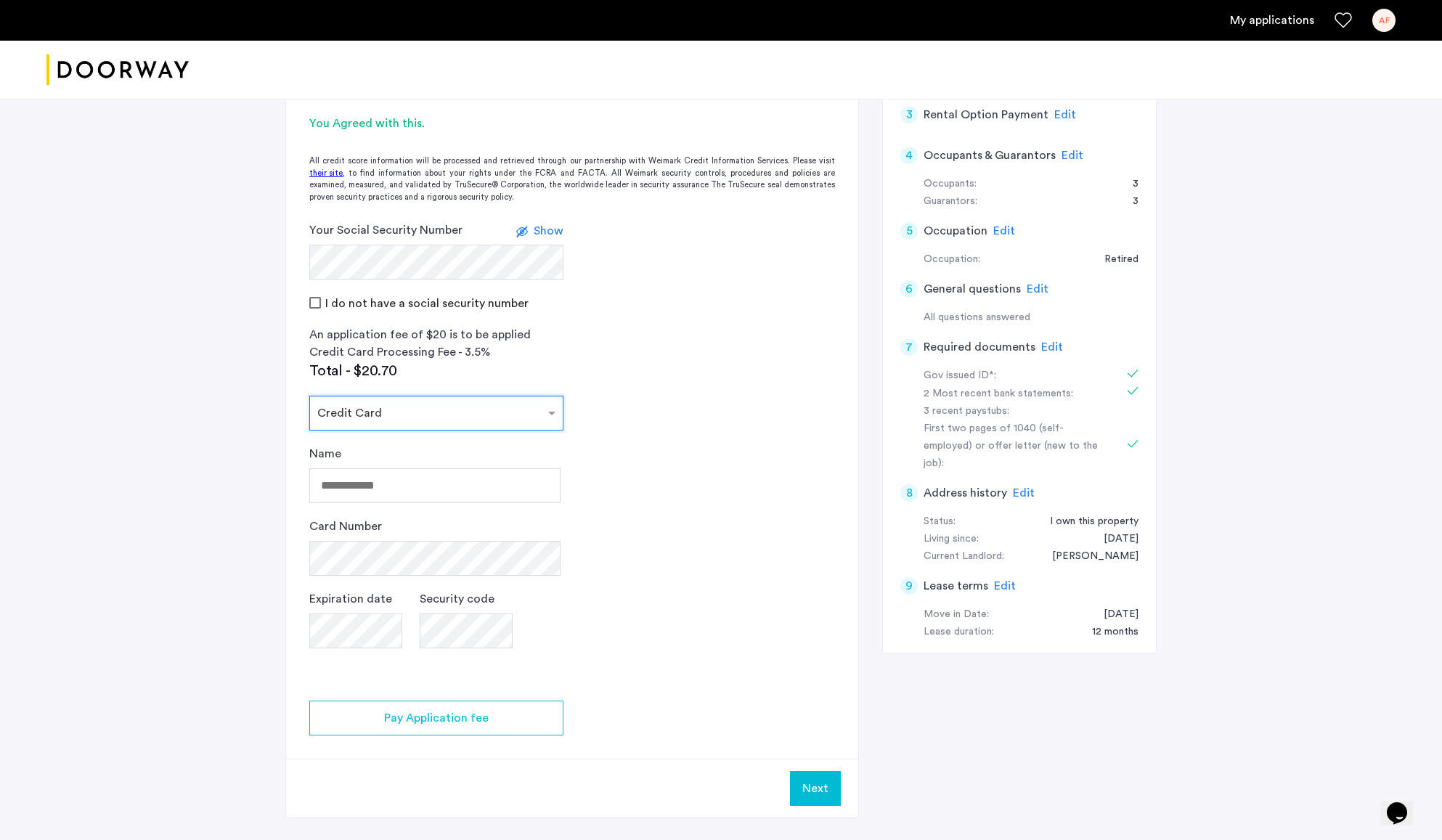
scroll to position [274, 0]
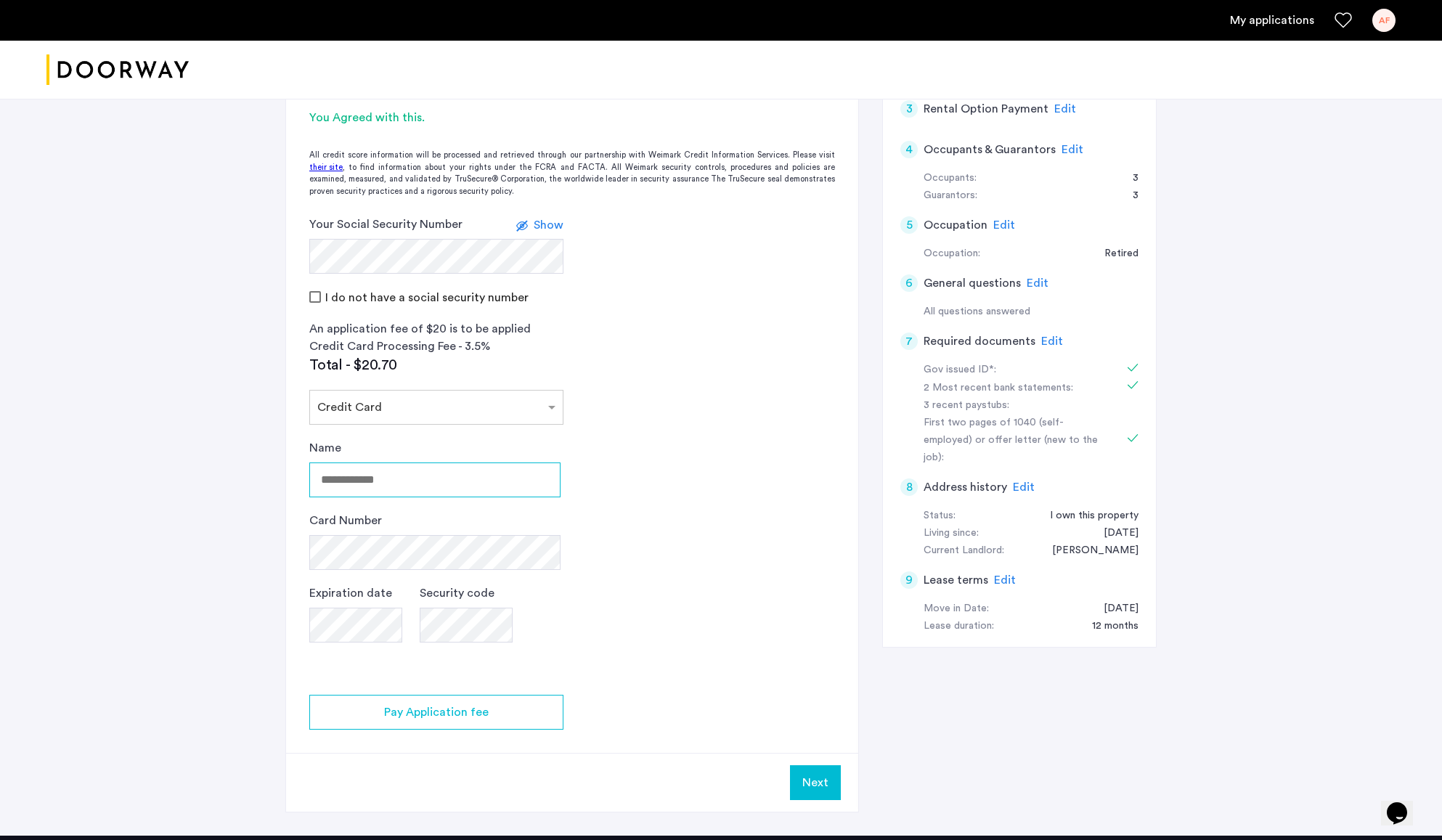
click at [395, 484] on input "Name" at bounding box center [435, 480] width 252 height 35
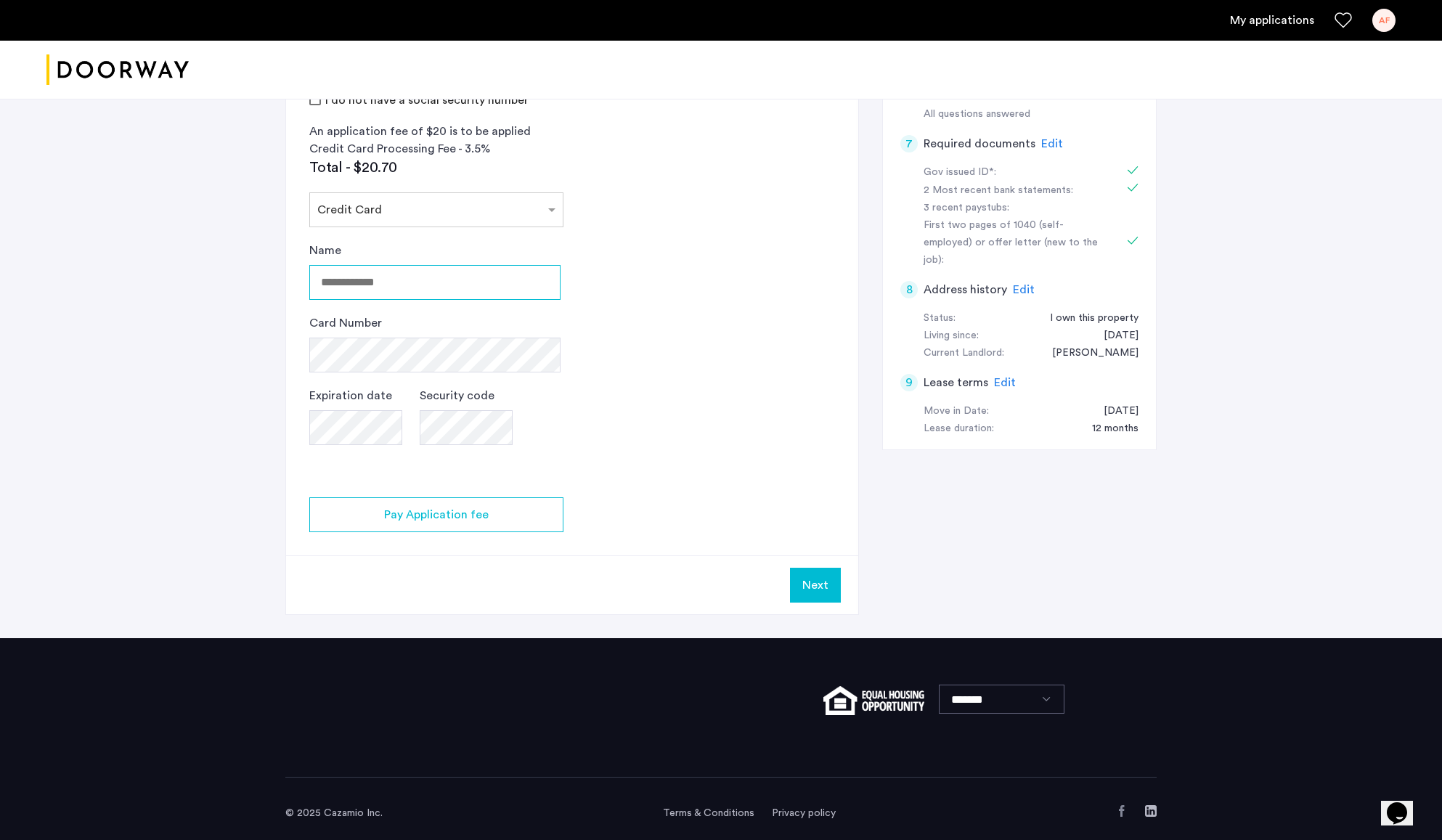
scroll to position [476, 0]
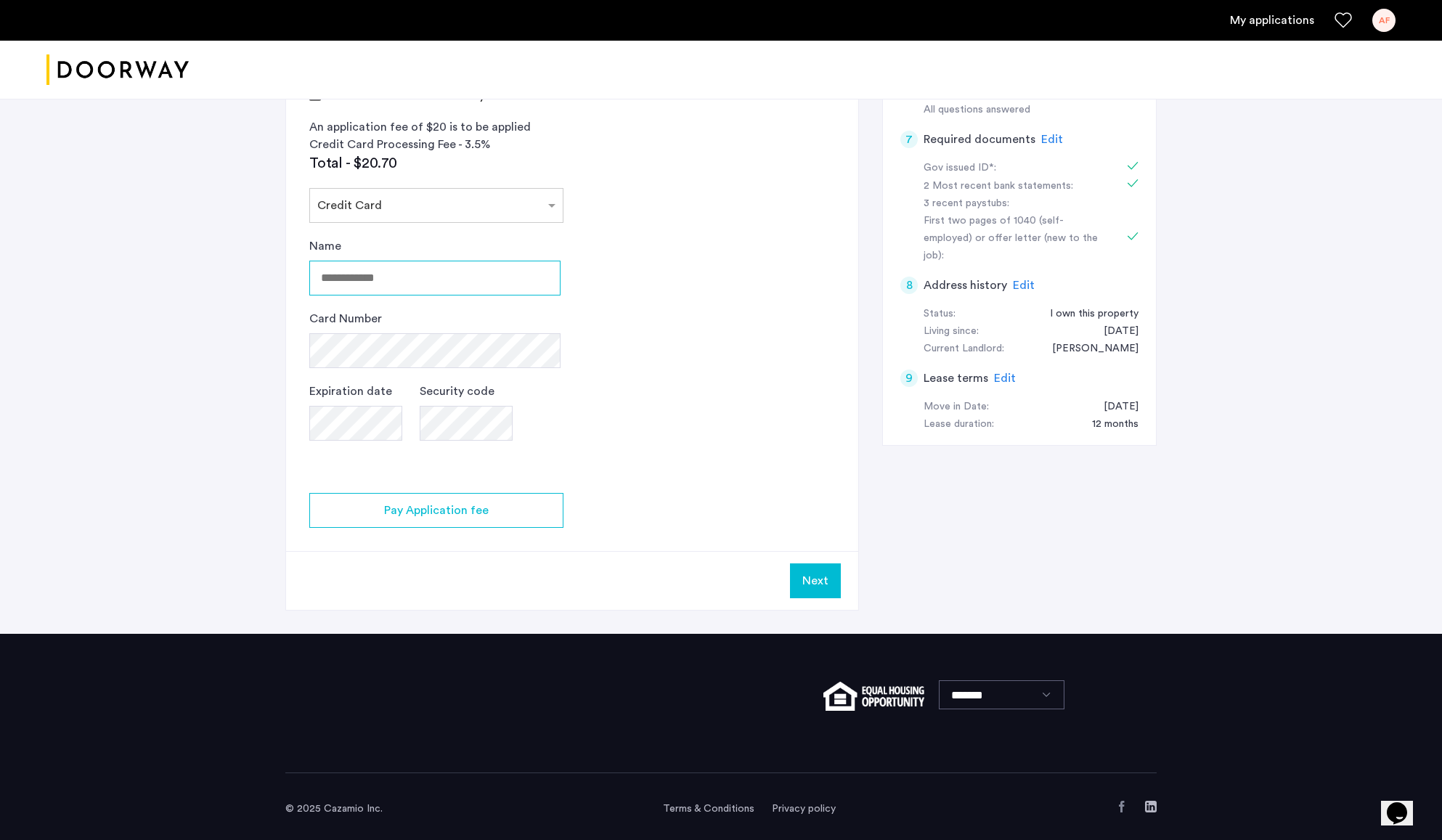
drag, startPoint x: 391, startPoint y: 280, endPoint x: 313, endPoint y: 280, distance: 78.0
click at [313, 280] on input "Name" at bounding box center [435, 278] width 252 height 35
type input "********"
click at [308, 360] on app-credit-screening "2 Credit Screening & Application Fees Application Fees Please submit your appli…" at bounding box center [572, 167] width 572 height 886
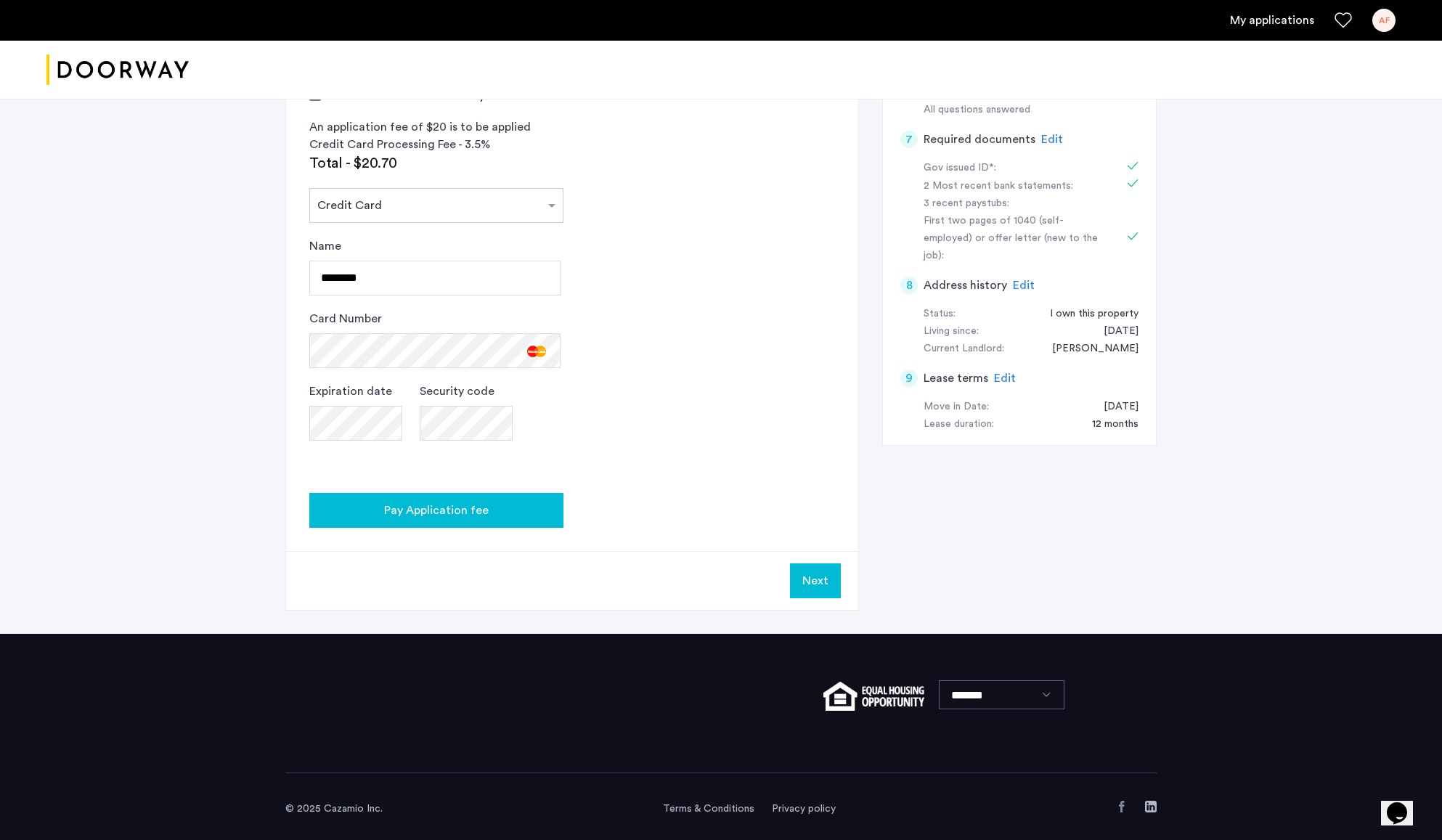
click at [407, 511] on span "Pay Application fee" at bounding box center [436, 510] width 105 height 17
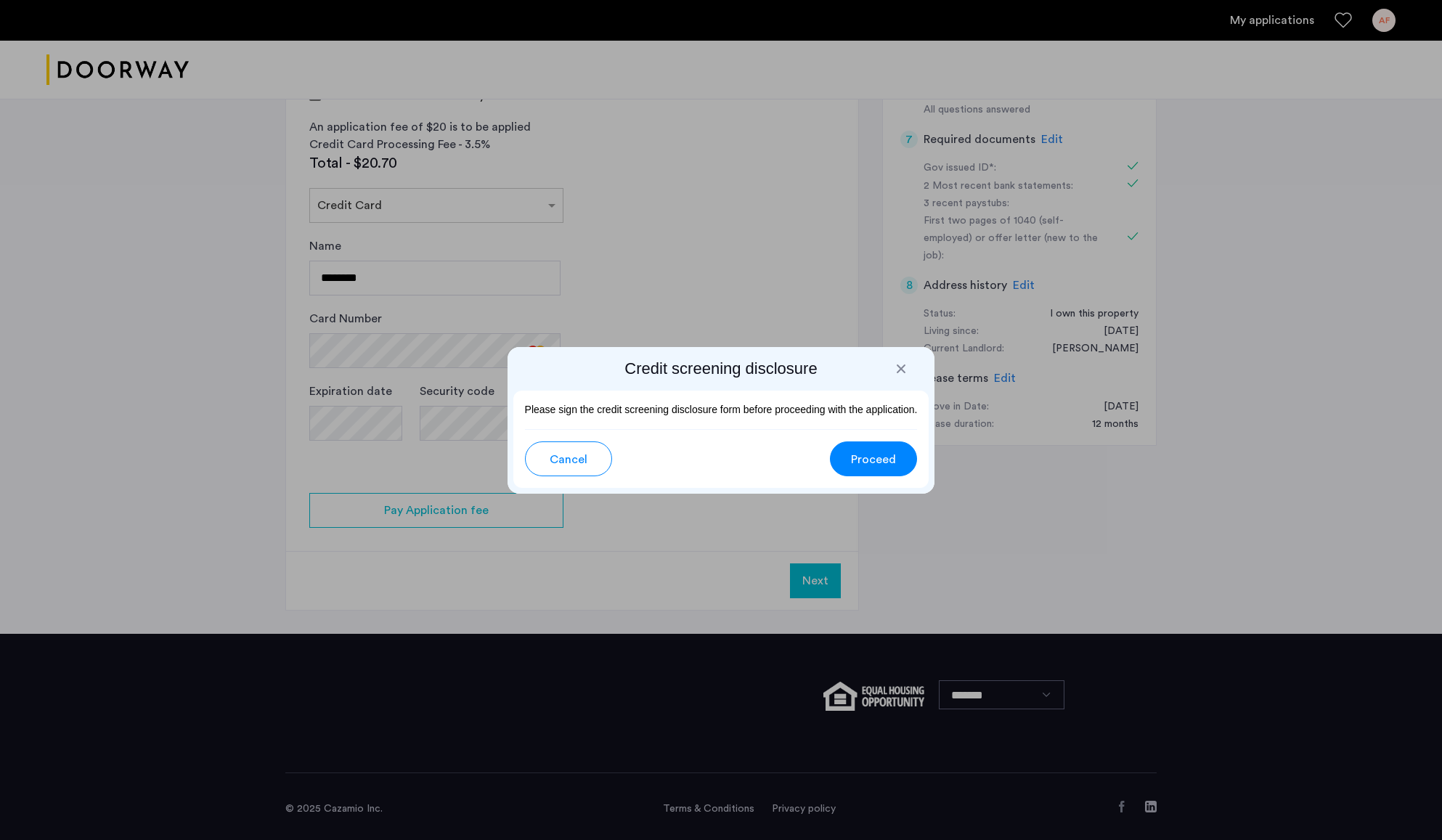
click at [876, 457] on span "Proceed" at bounding box center [873, 460] width 45 height 17
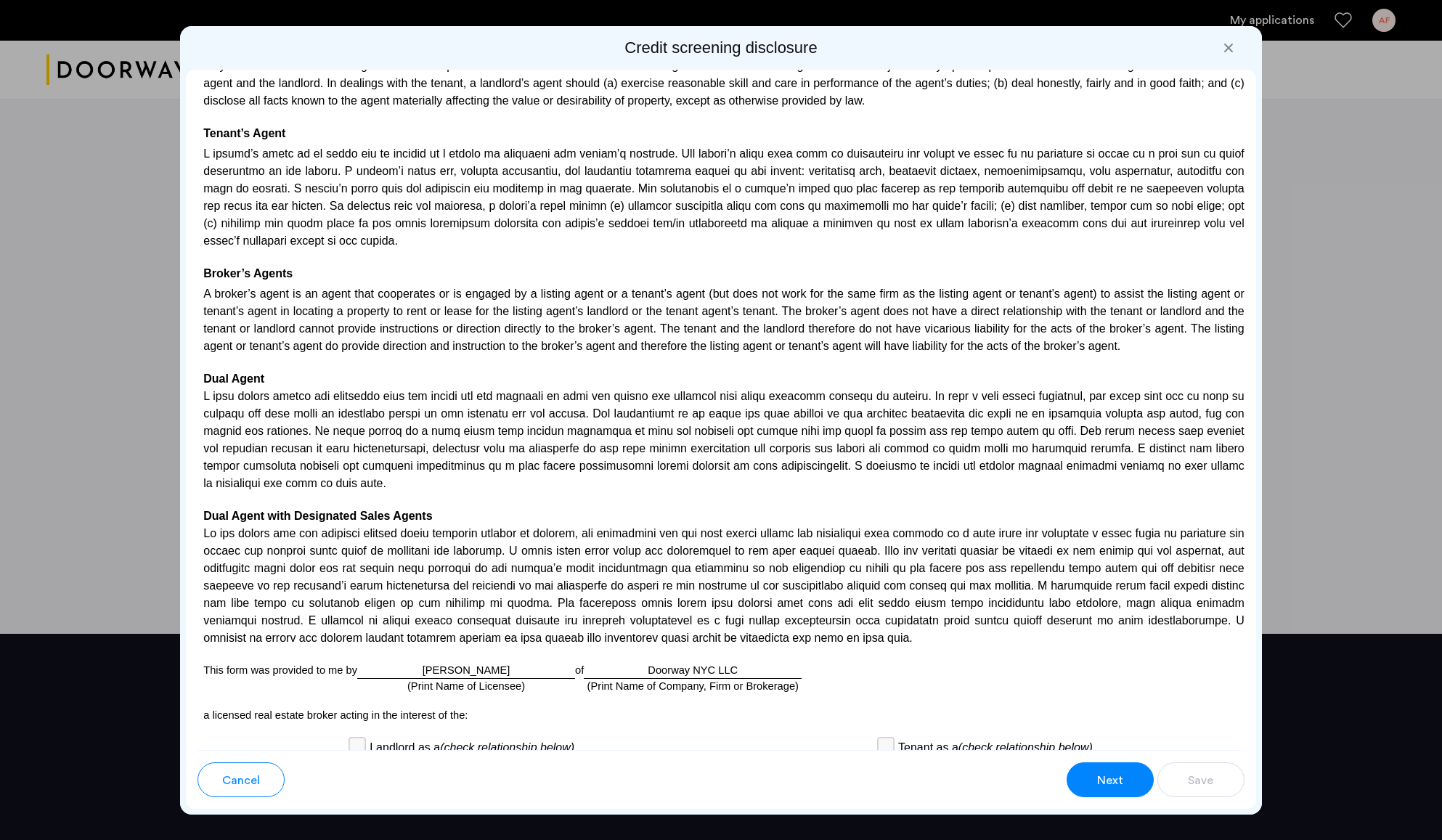
scroll to position [3434, 0]
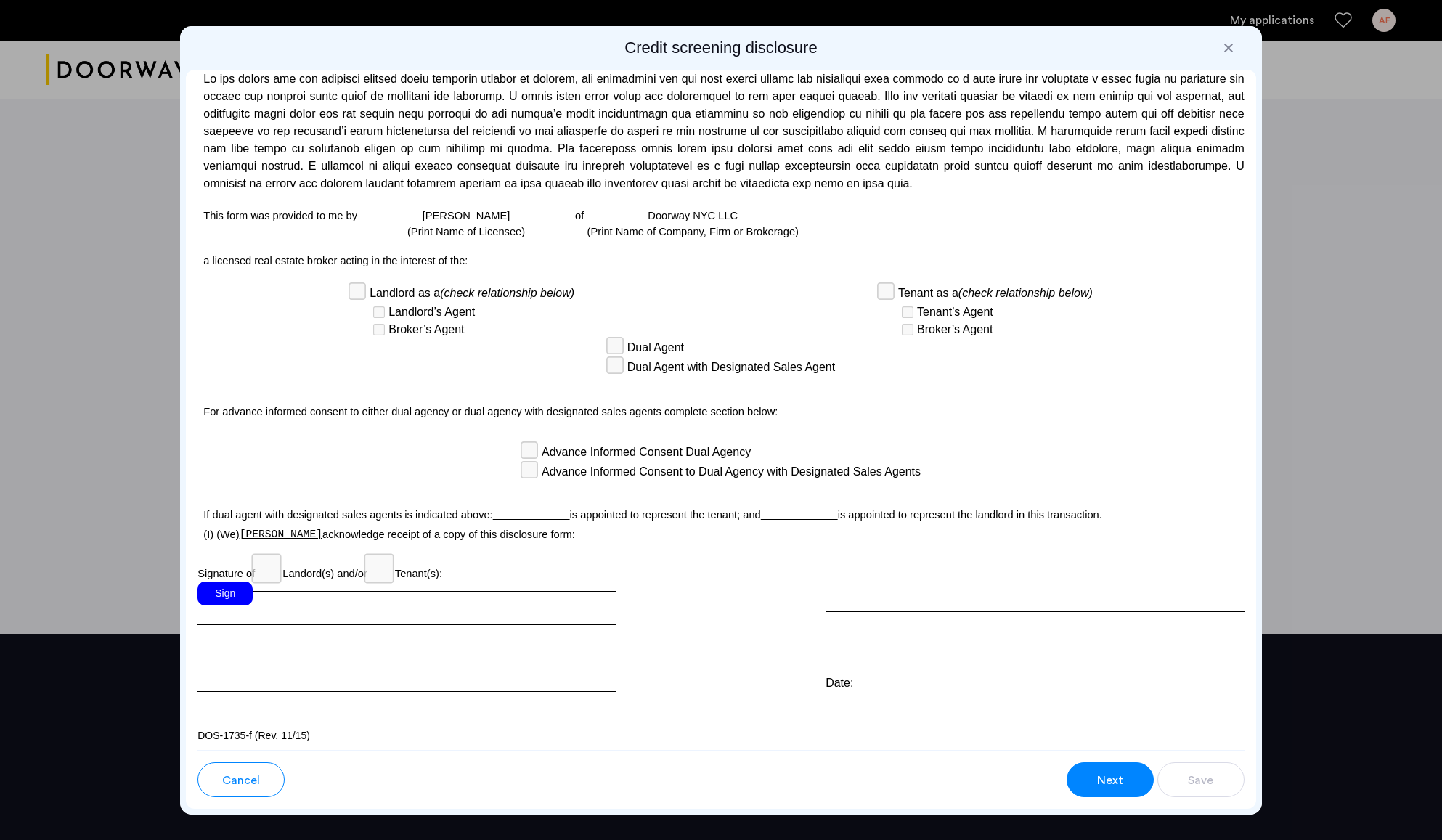
click at [1103, 778] on span "Next" at bounding box center [1110, 781] width 26 height 17
click at [228, 586] on div "Sign" at bounding box center [225, 593] width 55 height 24
click at [1116, 780] on span "Next" at bounding box center [1110, 781] width 26 height 17
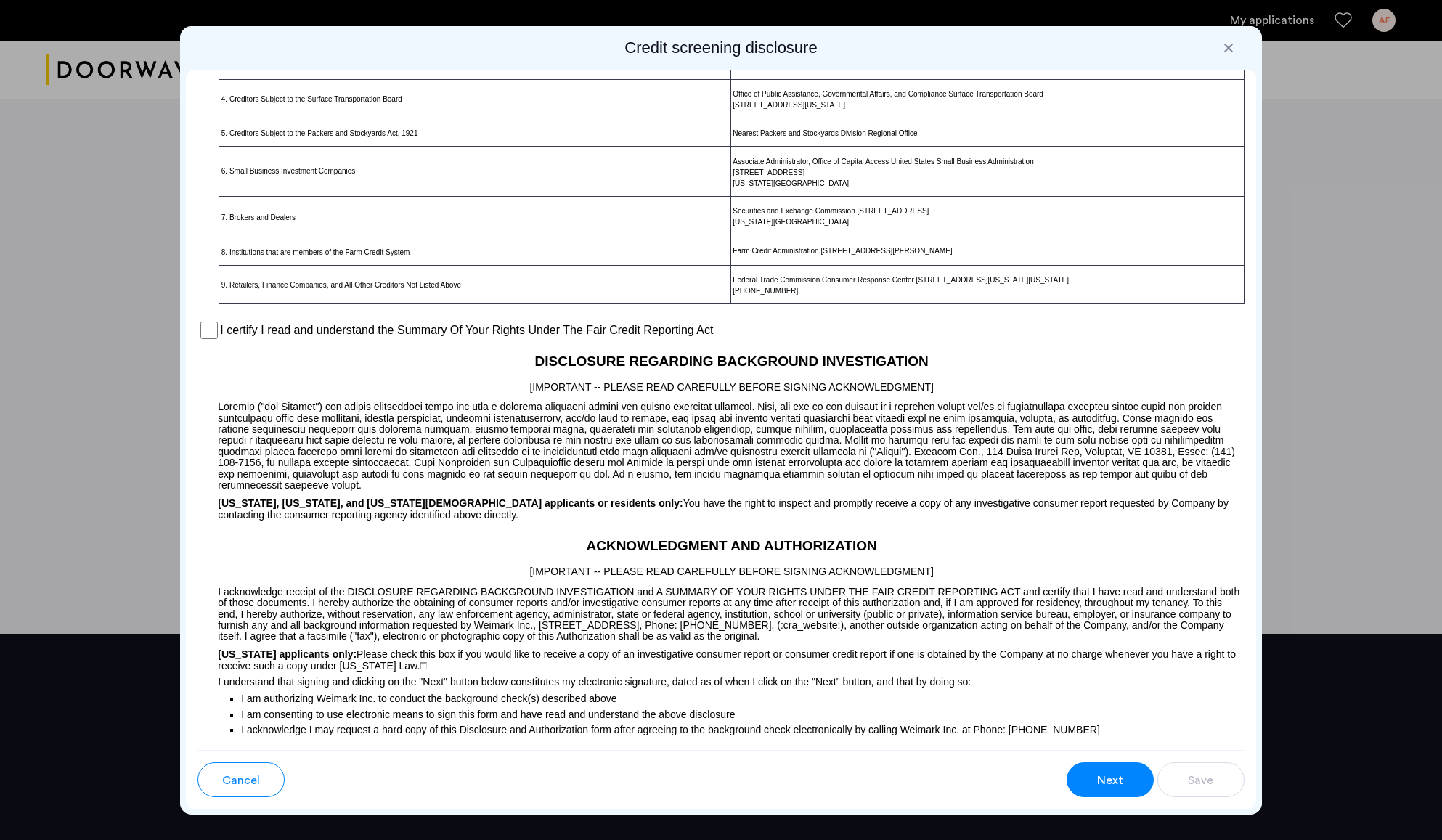
scroll to position [808, 0]
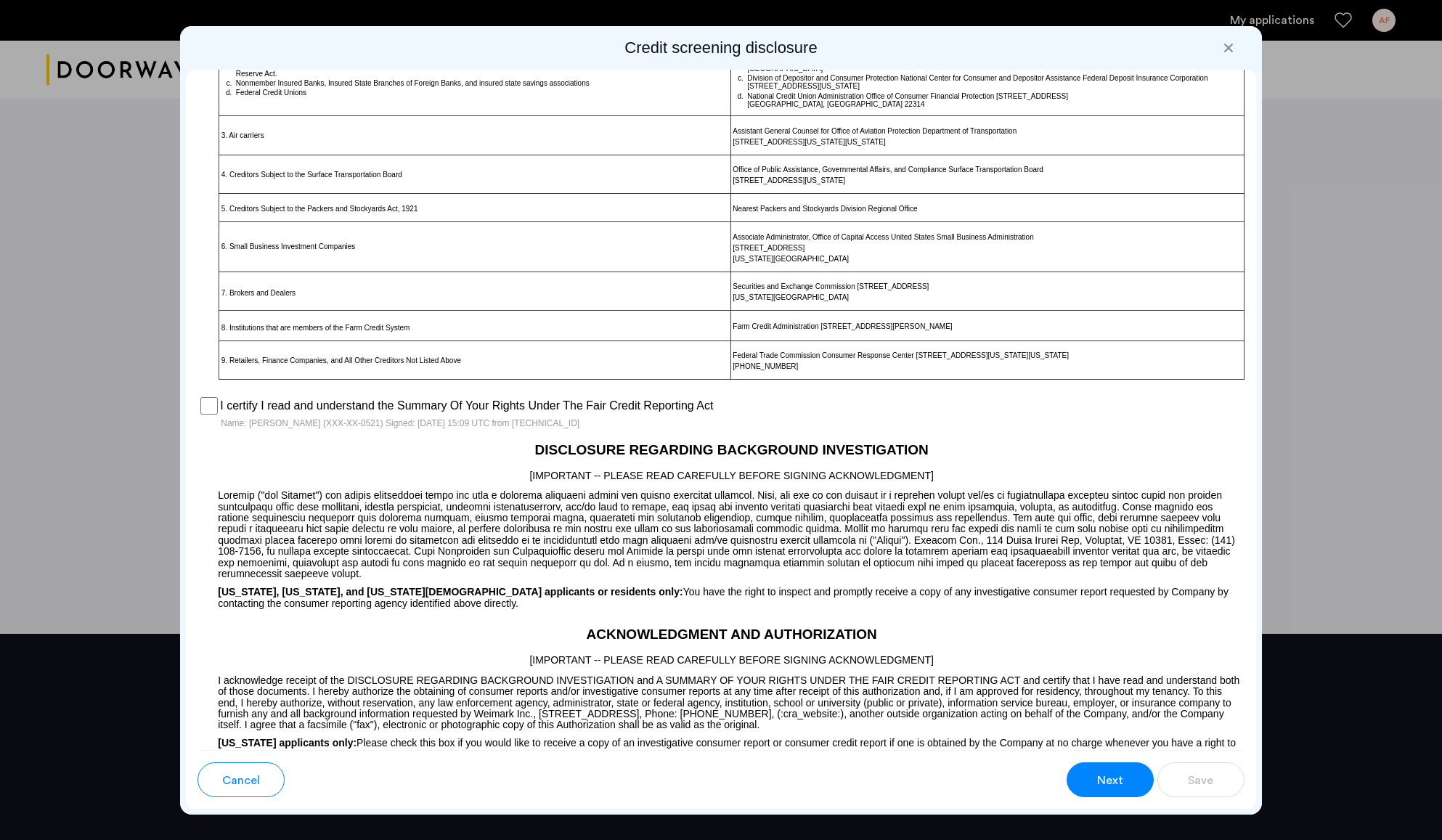
click at [1118, 776] on span "Next" at bounding box center [1110, 781] width 26 height 17
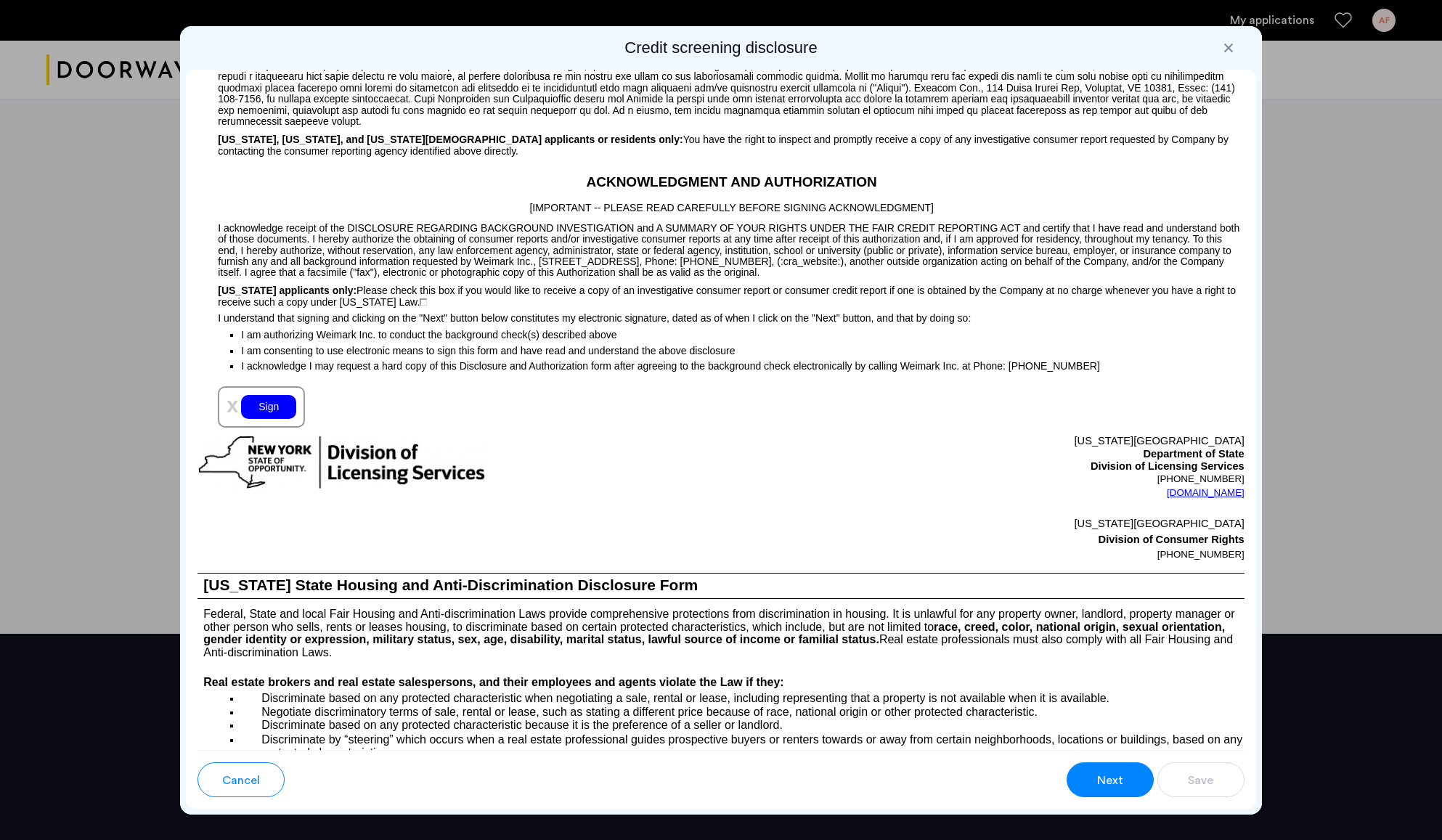
scroll to position [1262, 0]
click at [280, 417] on div "Sign" at bounding box center [269, 406] width 55 height 24
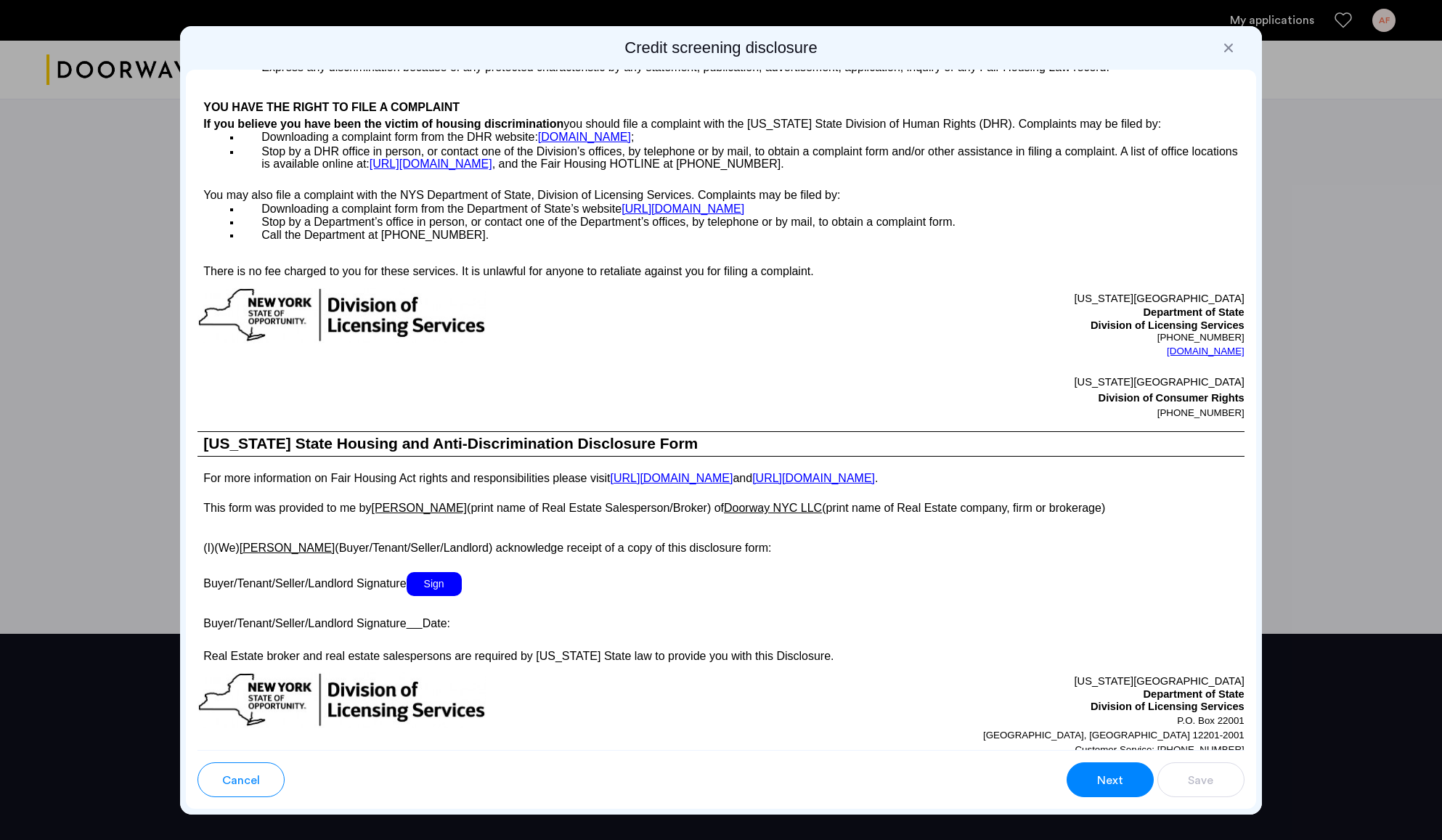
scroll to position [2028, 0]
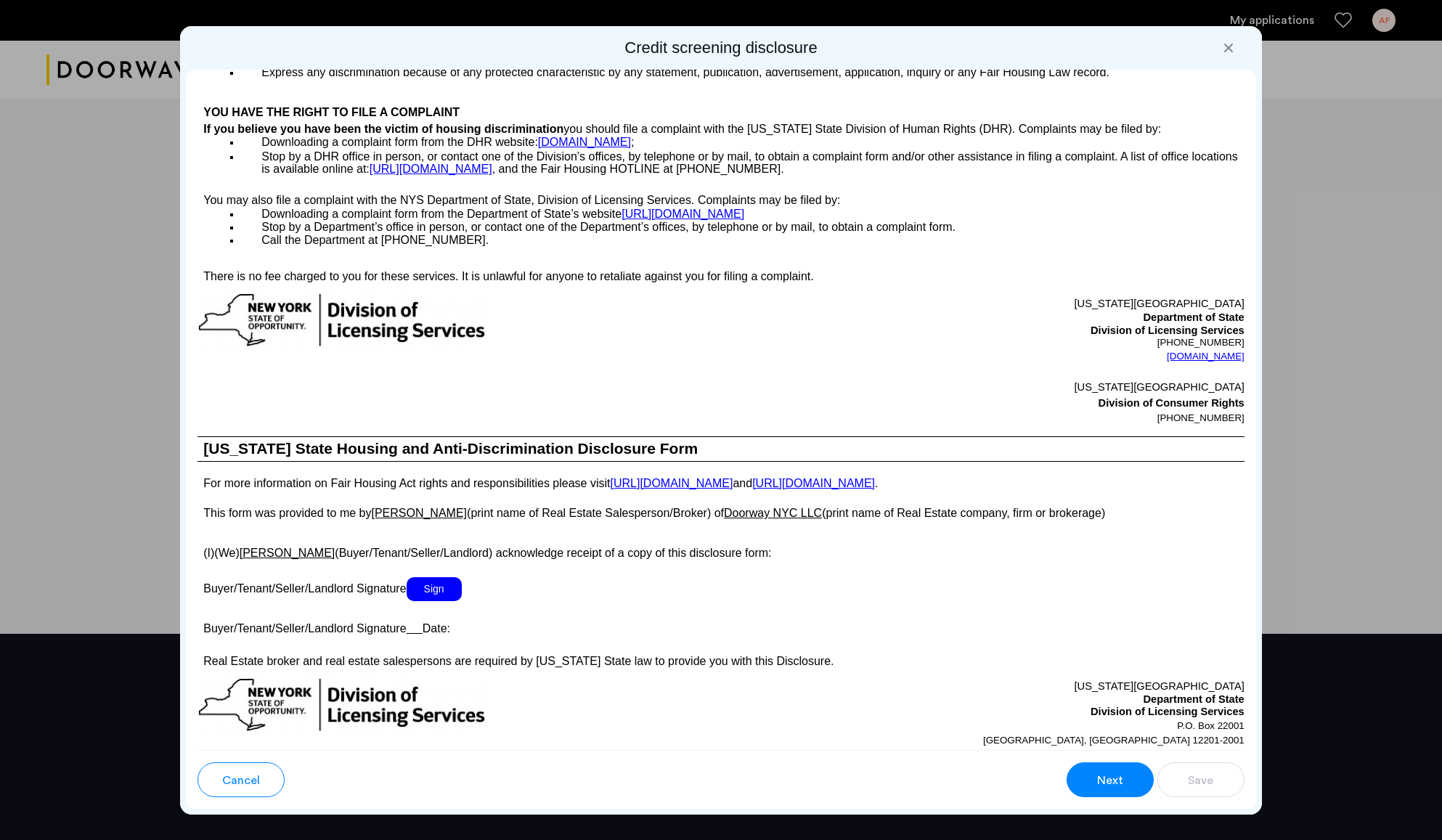
click at [446, 587] on span "Sign" at bounding box center [435, 589] width 55 height 24
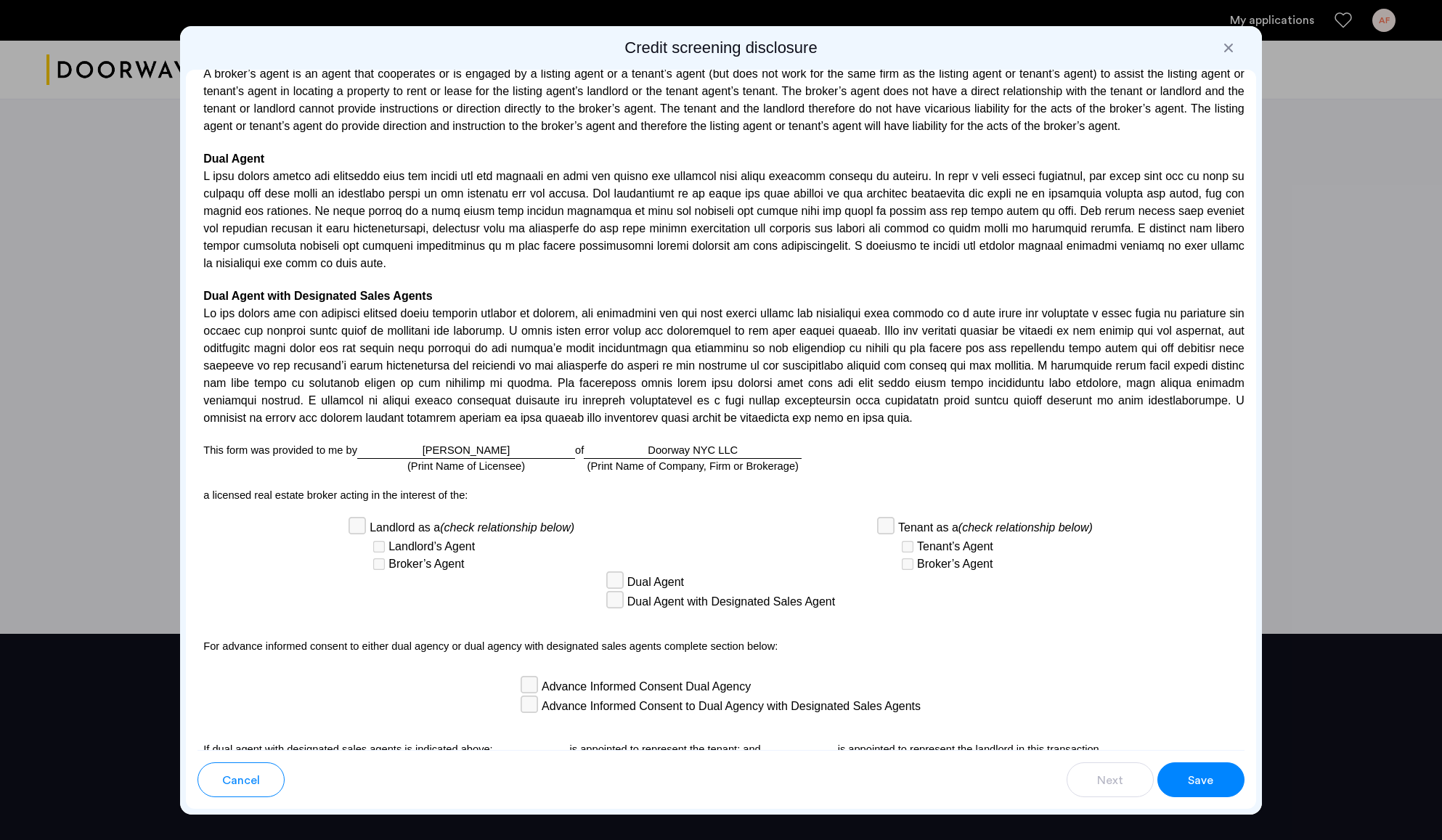
scroll to position [3239, 0]
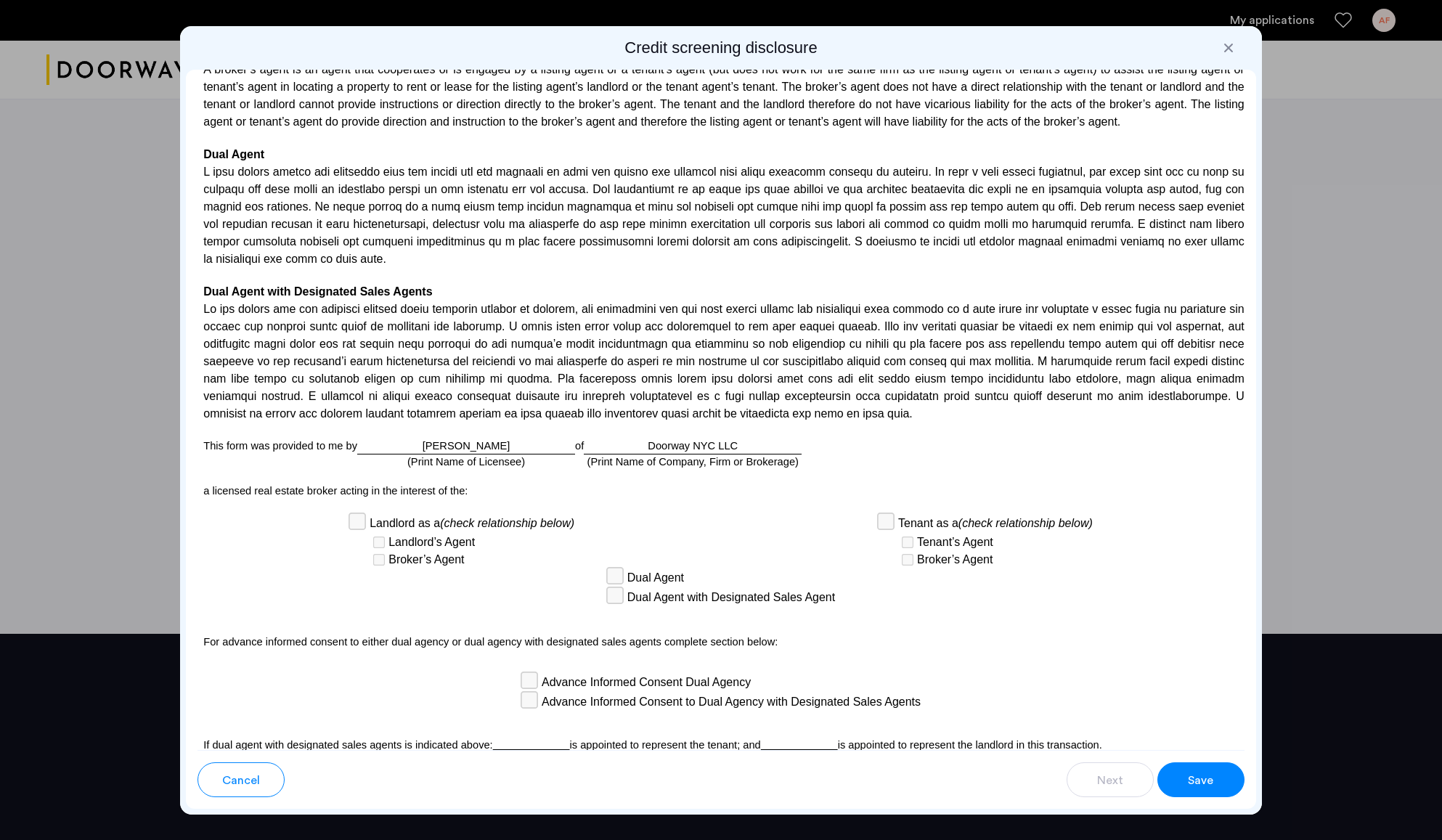
click at [1211, 782] on span "Save" at bounding box center [1201, 781] width 26 height 17
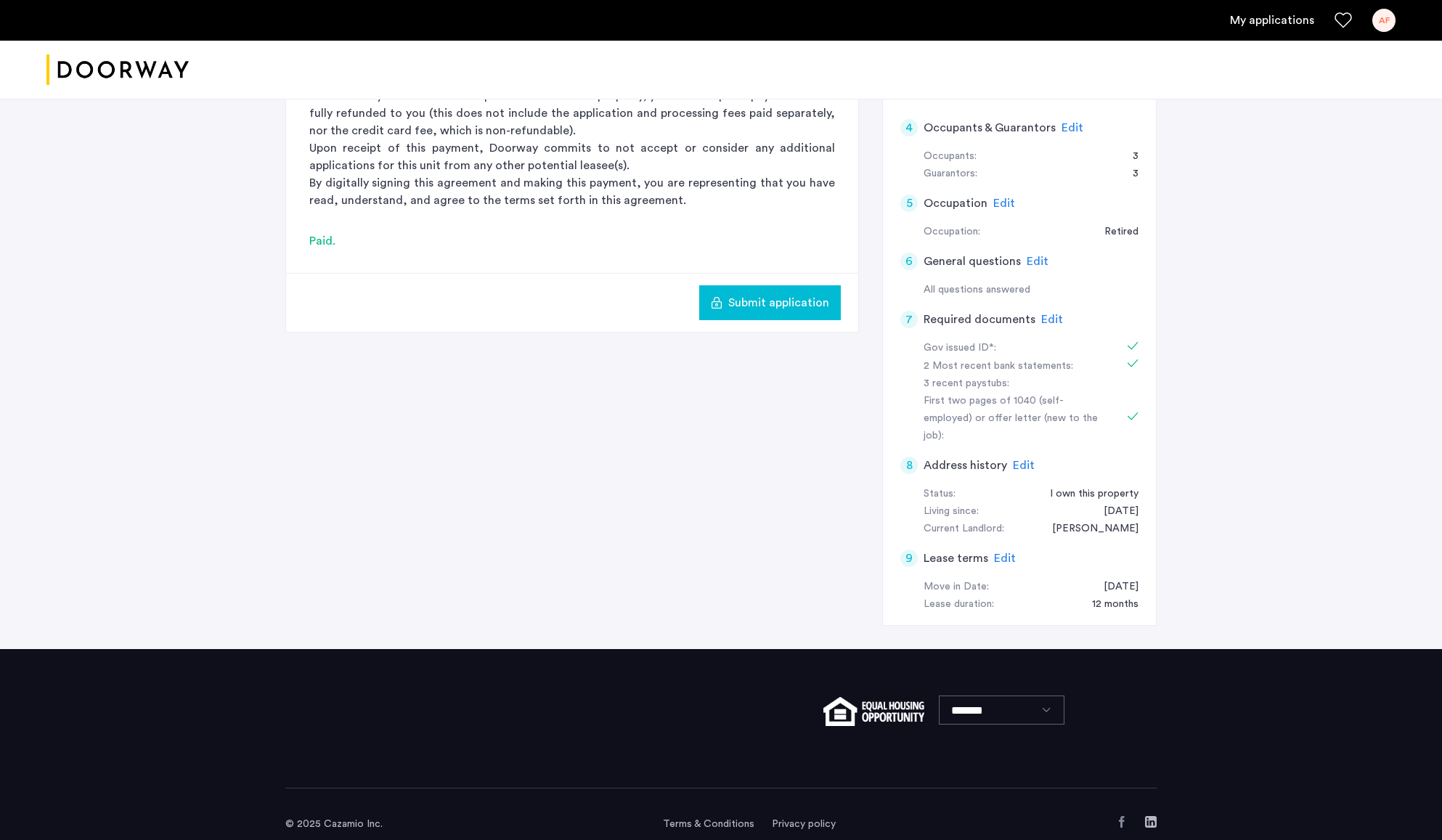
scroll to position [297, 0]
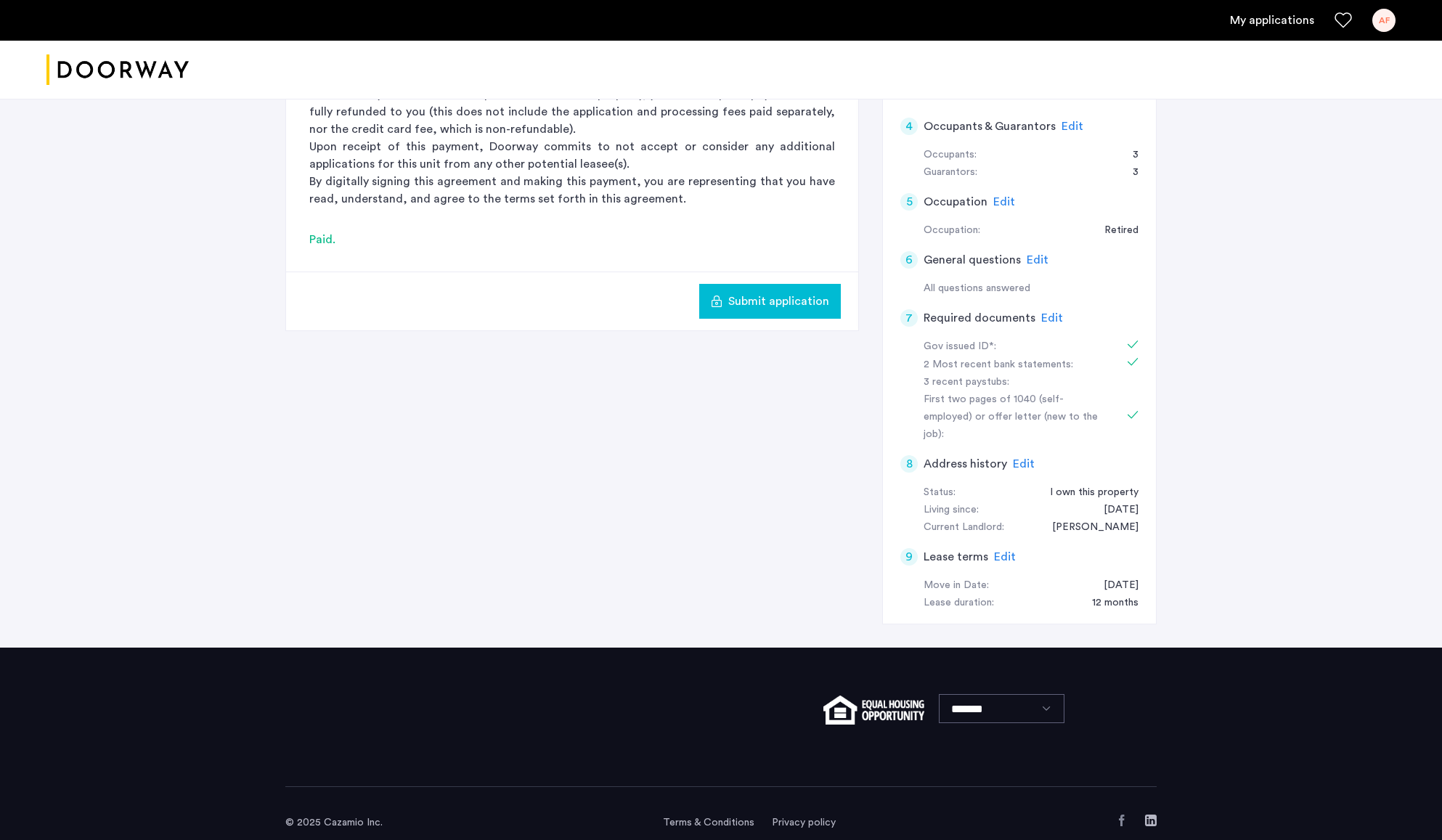
click at [769, 302] on span "Submit application" at bounding box center [779, 301] width 101 height 17
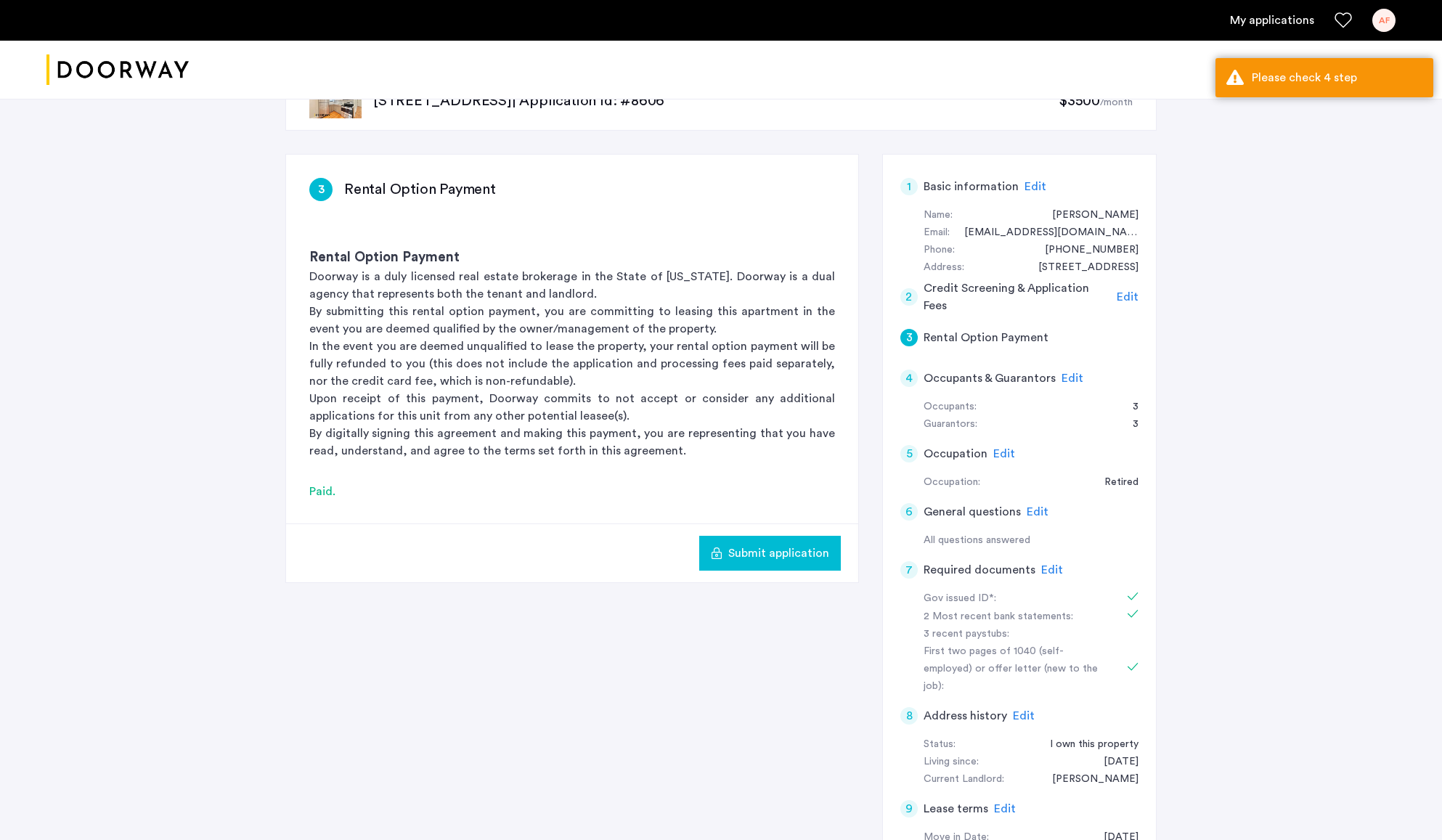
scroll to position [0, 0]
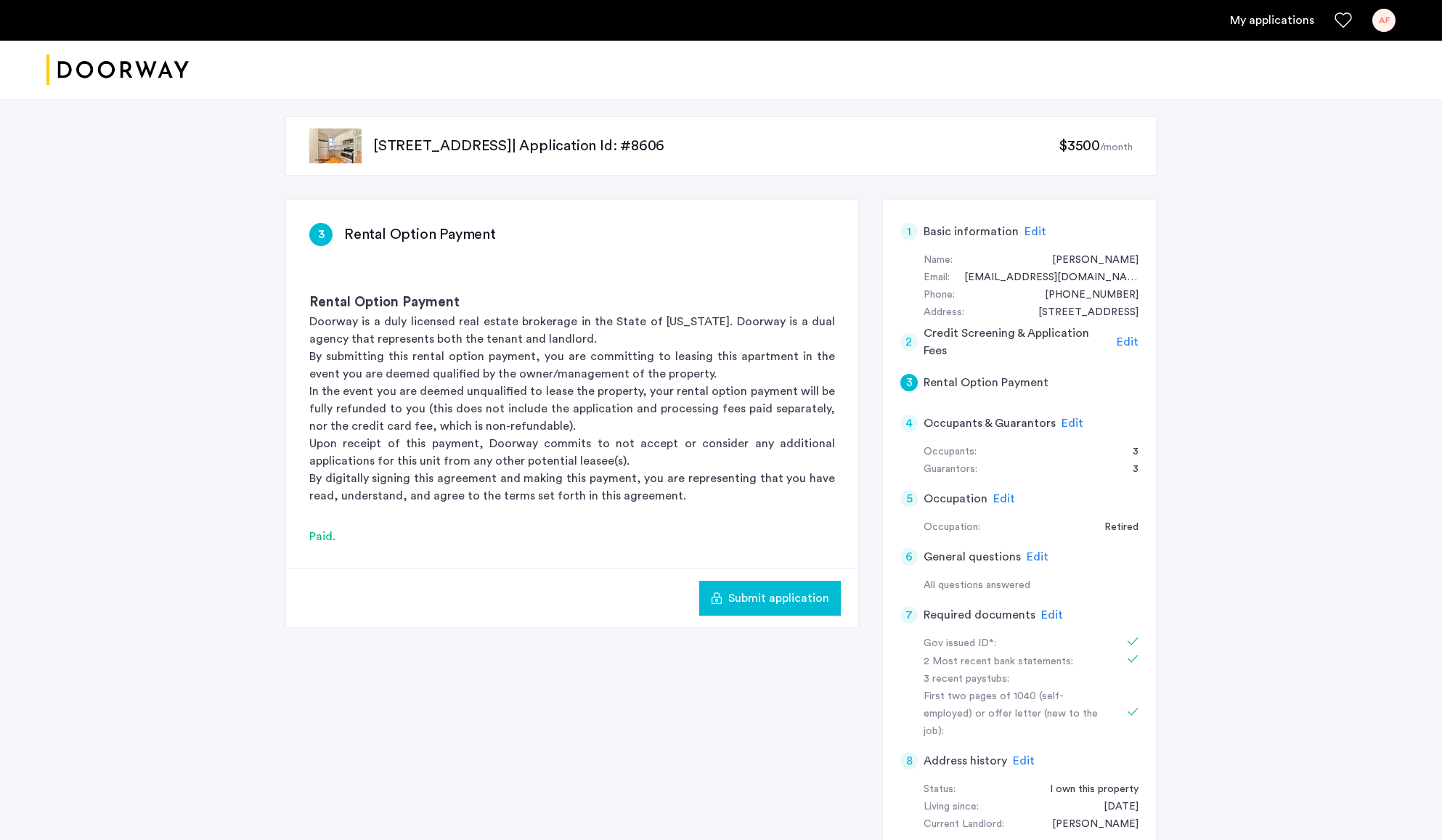
click at [910, 423] on div "4" at bounding box center [909, 423] width 17 height 17
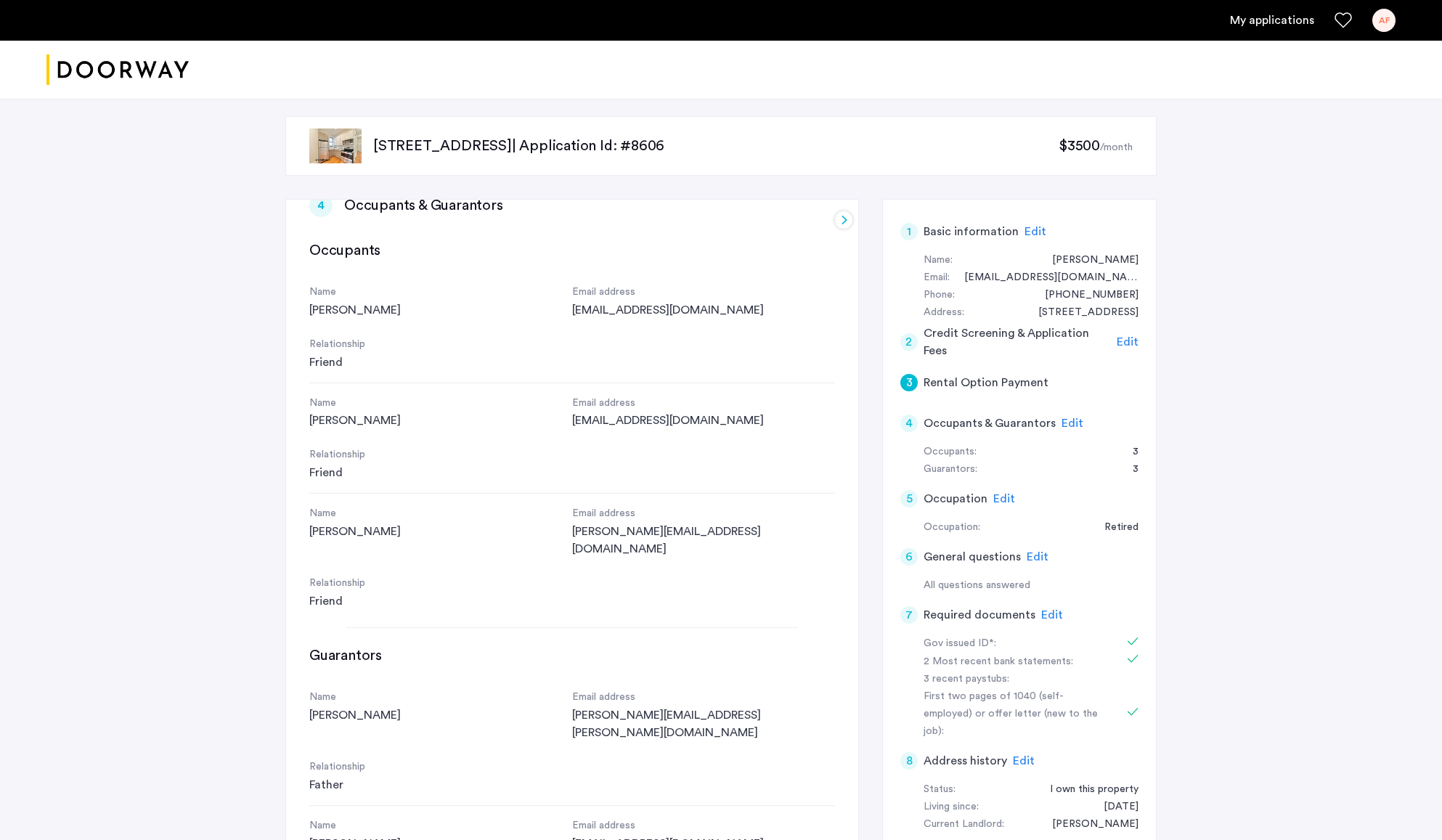
click at [971, 383] on h5 "Rental Option Payment" at bounding box center [986, 382] width 125 height 17
click at [938, 380] on h5 "Rental Option Payment" at bounding box center [986, 382] width 125 height 17
click at [904, 380] on div "3" at bounding box center [909, 382] width 17 height 17
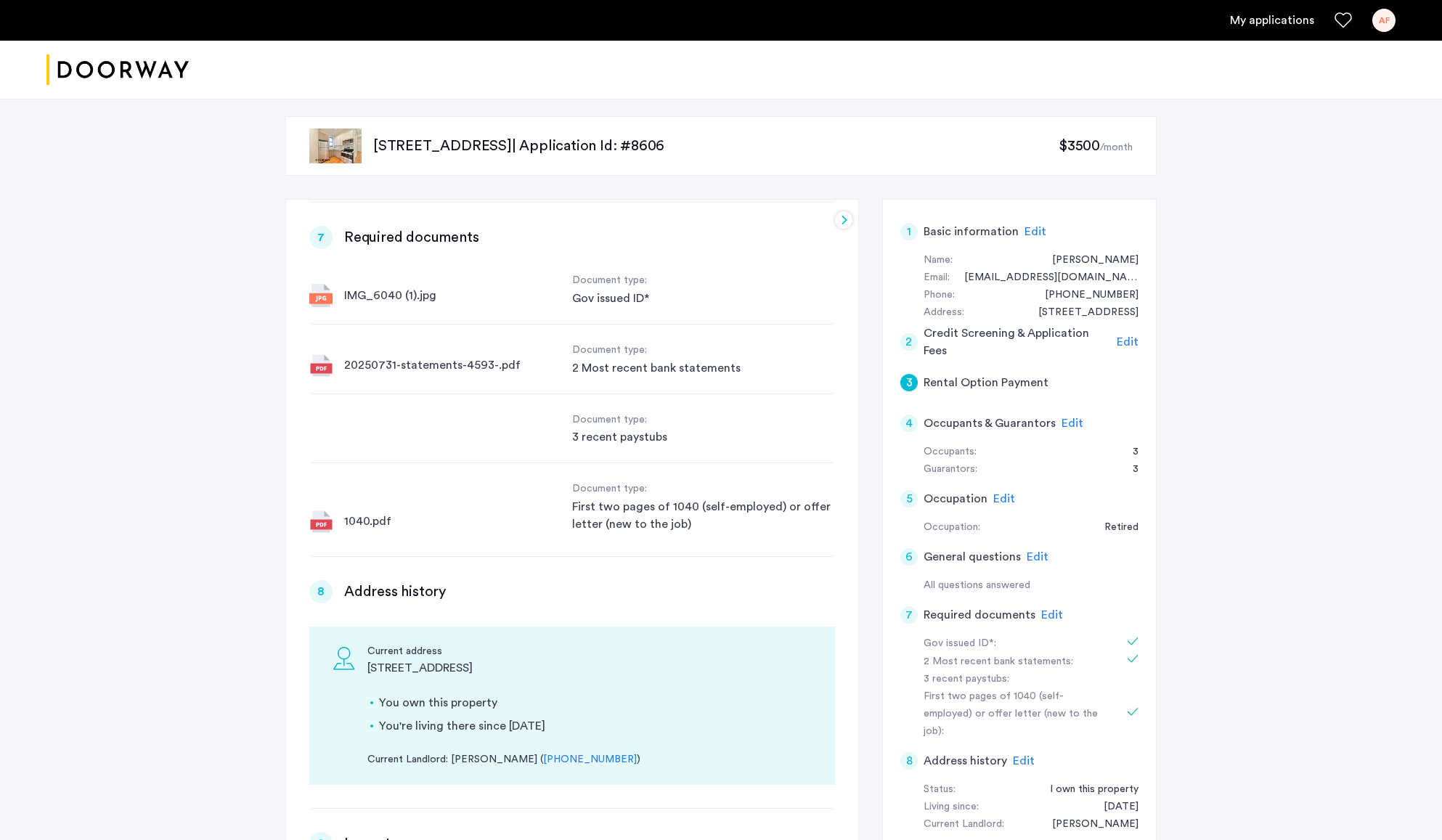
click at [1253, 21] on link "My applications" at bounding box center [1272, 21] width 84 height 17
click at [1384, 21] on div "AF" at bounding box center [1384, 20] width 23 height 23
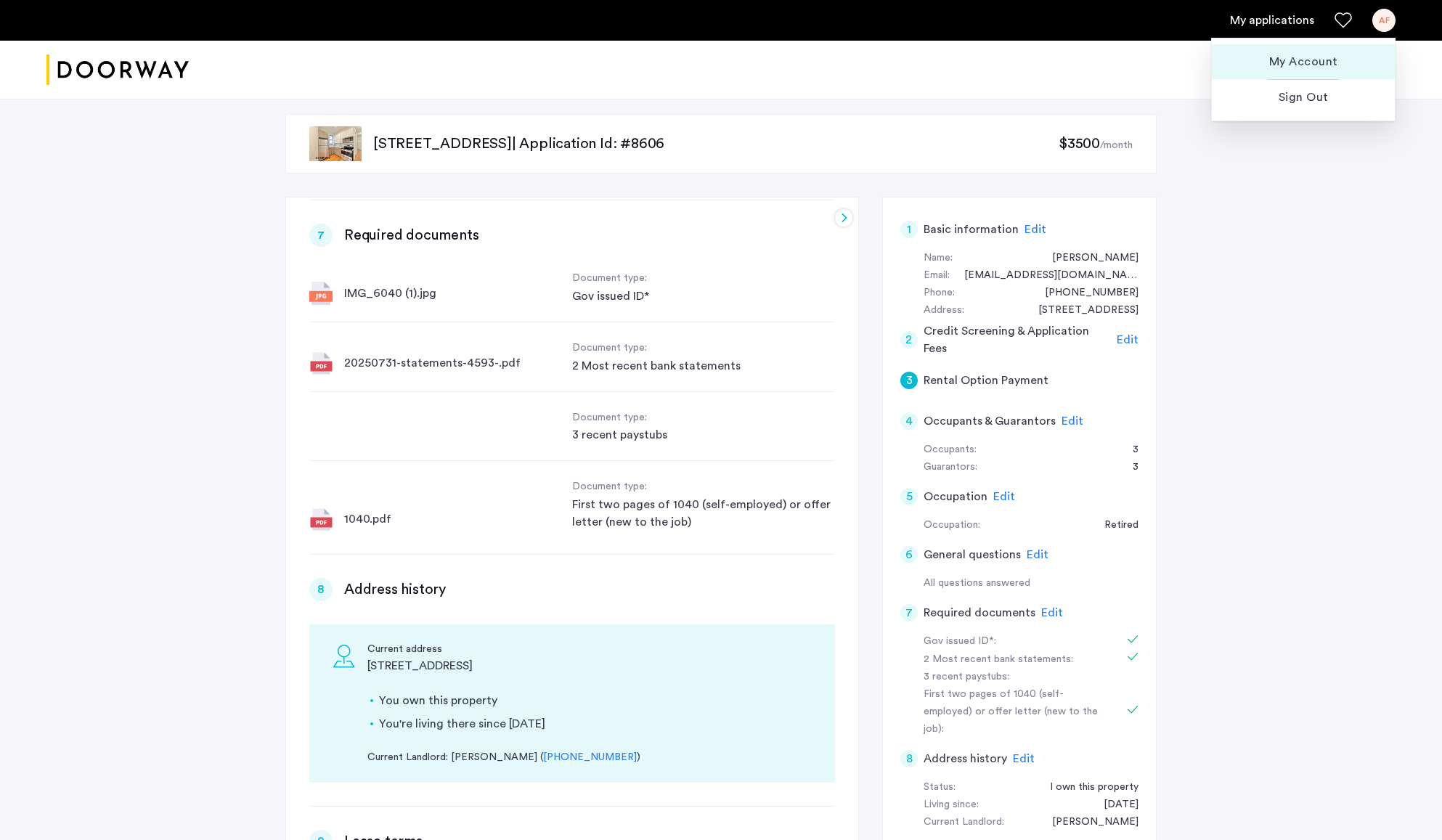
click at [1312, 62] on span "My Account" at bounding box center [1304, 62] width 160 height 17
